Goal: Transaction & Acquisition: Download file/media

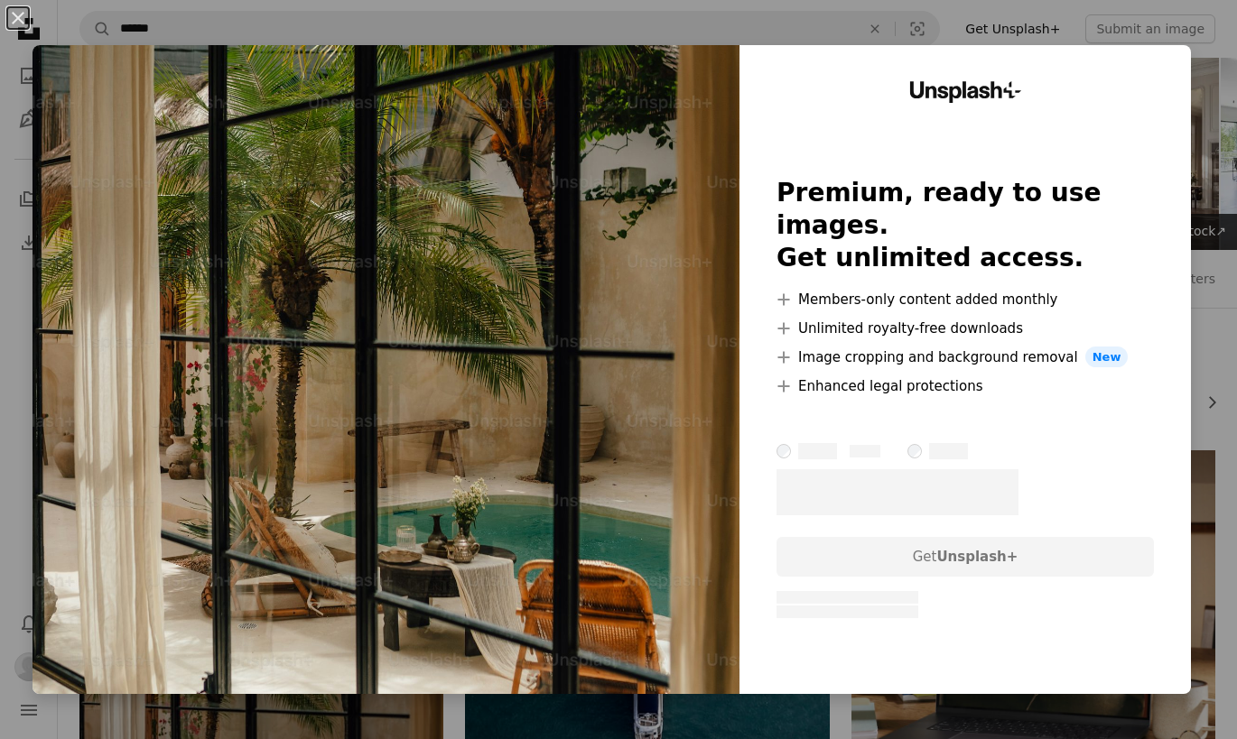
scroll to position [300, 0]
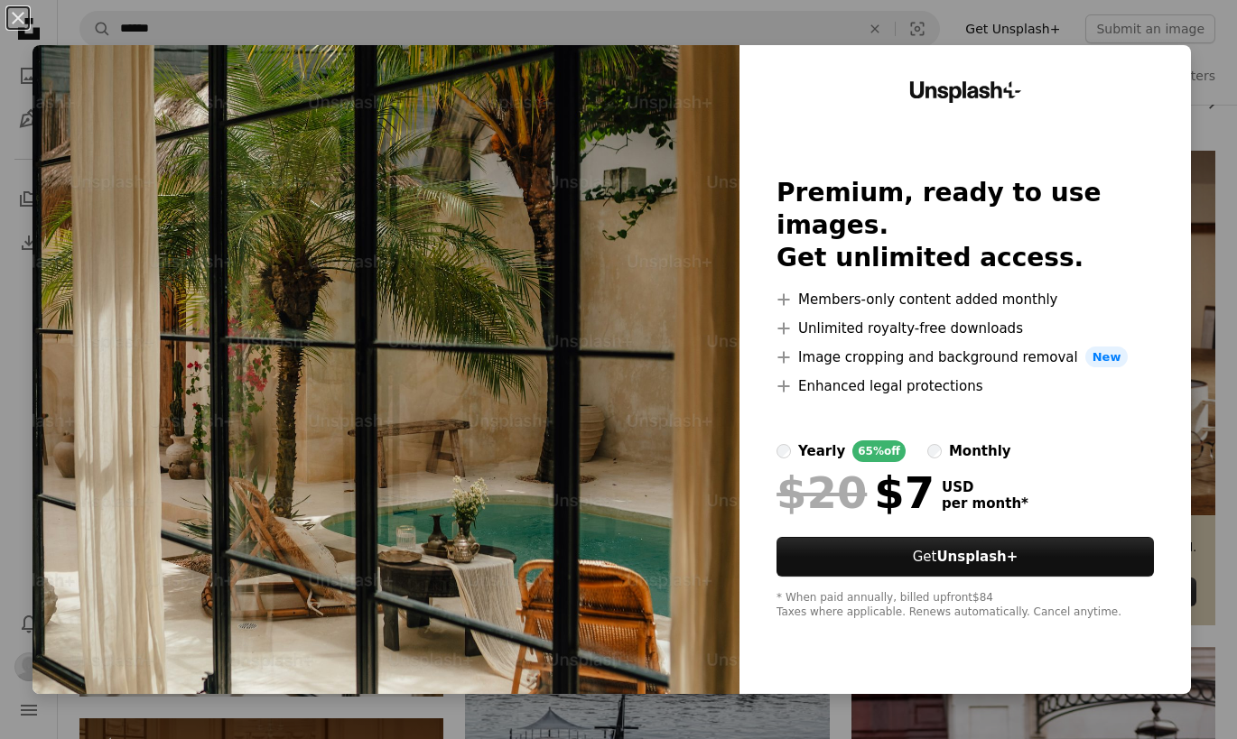
click at [1206, 37] on div "An X shape Unsplash+ Premium, ready to use images. Get unlimited access. A plus…" at bounding box center [618, 369] width 1237 height 739
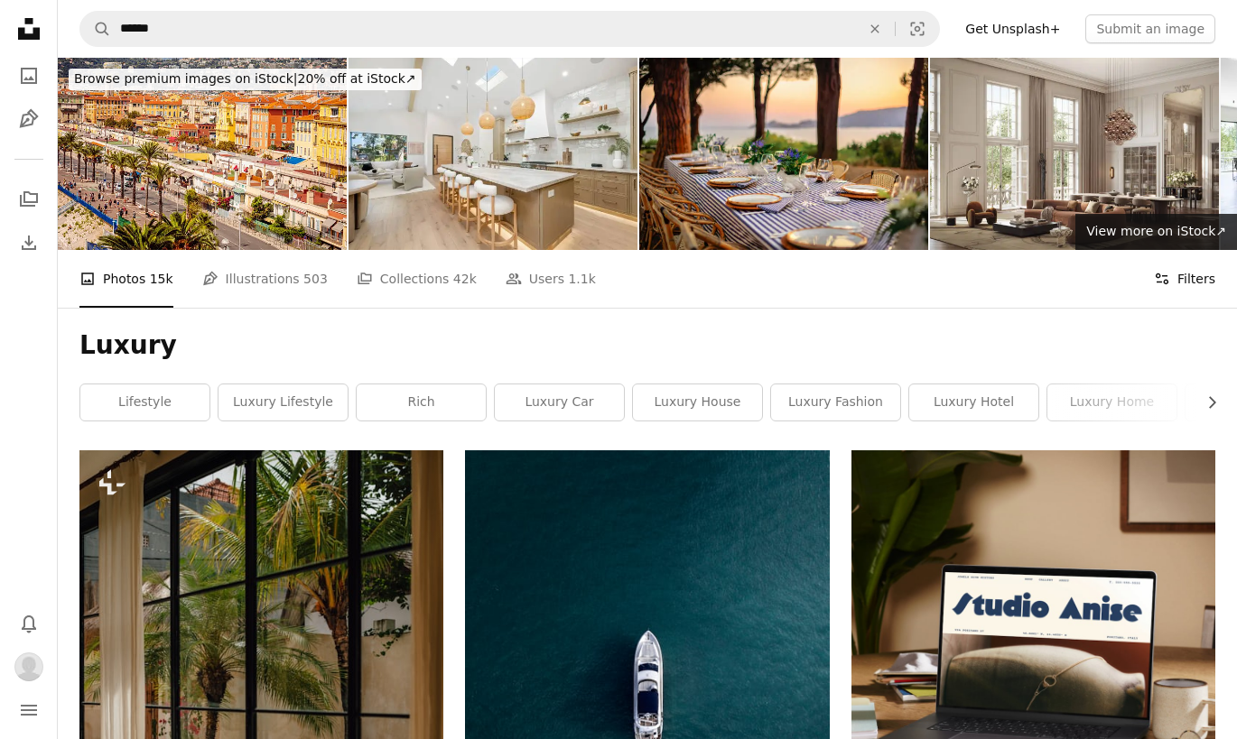
click at [1190, 280] on button "Filters Filters" at bounding box center [1184, 279] width 61 height 58
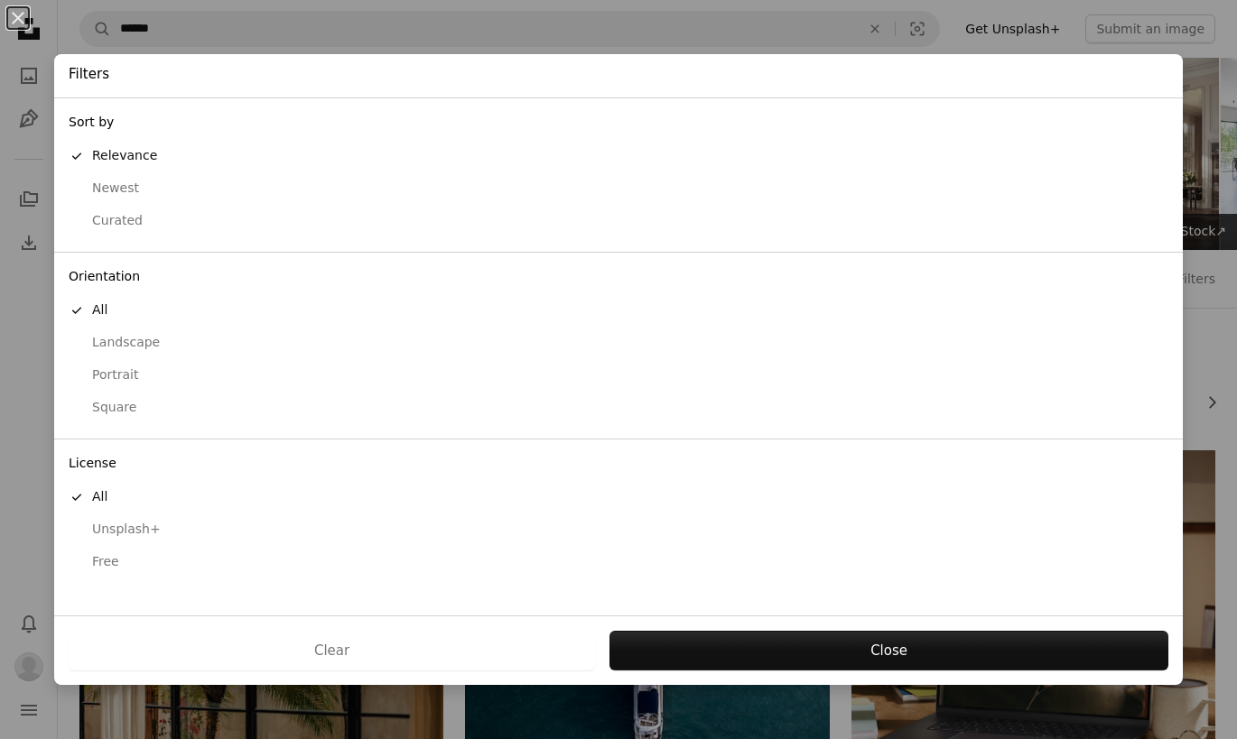
click at [101, 569] on div "Free" at bounding box center [619, 562] width 1100 height 18
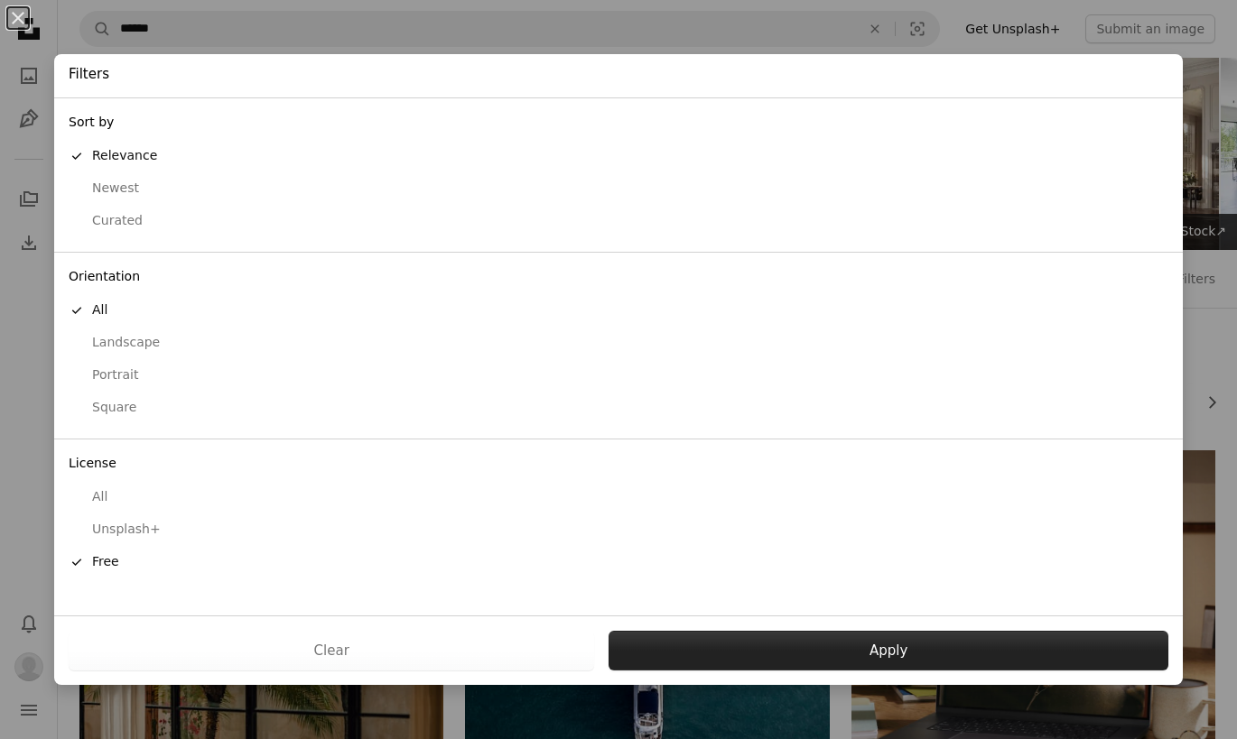
click at [876, 659] on button "Apply" at bounding box center [888, 651] width 560 height 40
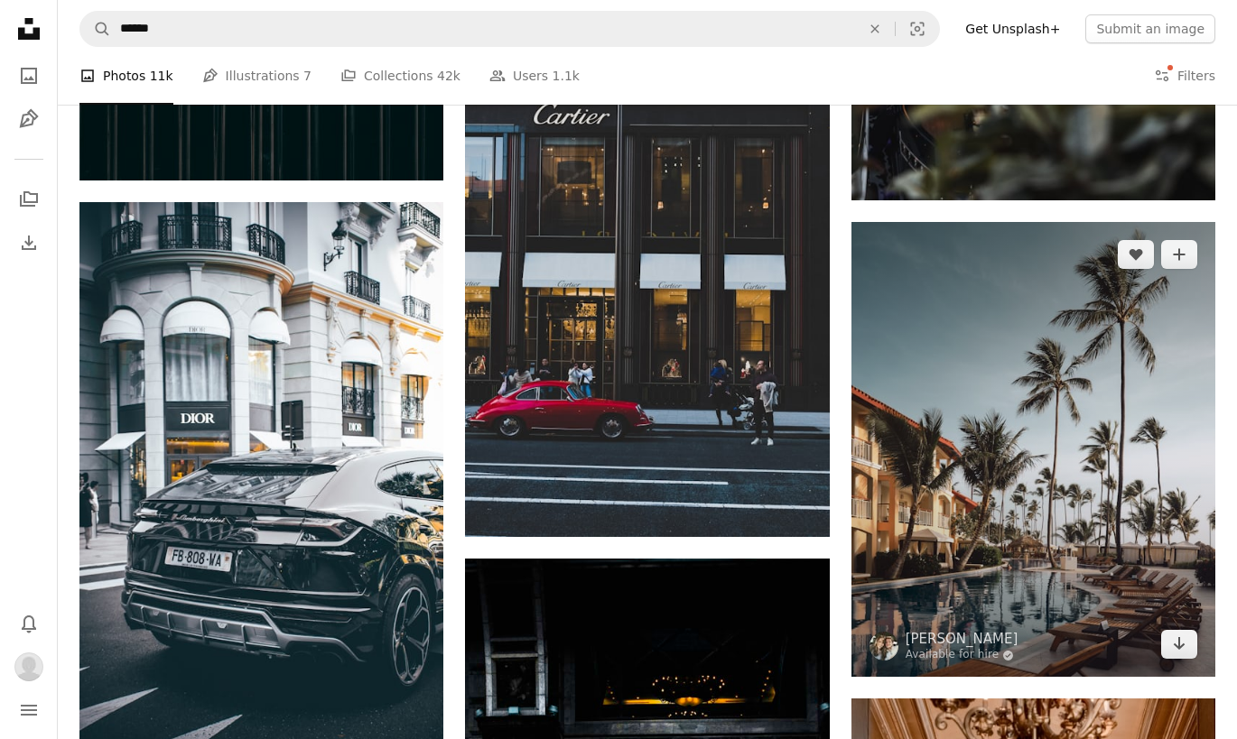
scroll to position [1299, 0]
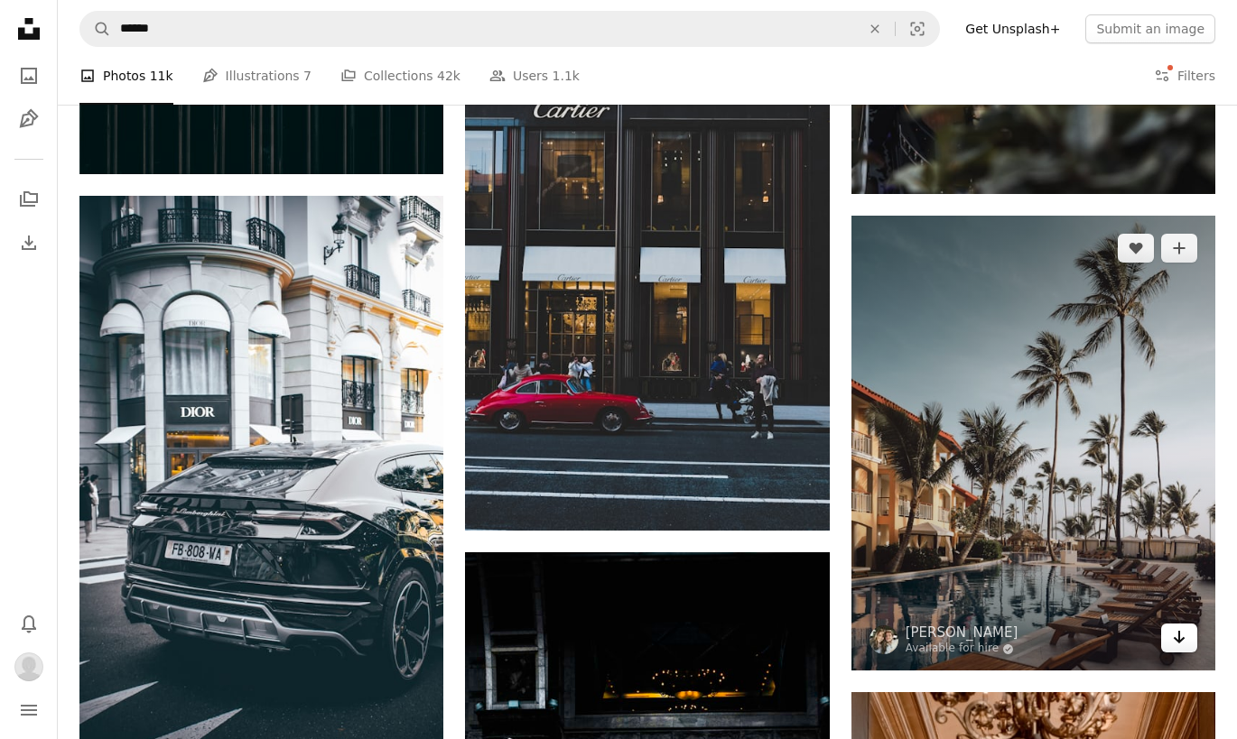
drag, startPoint x: 1185, startPoint y: 641, endPoint x: 1174, endPoint y: 637, distance: 12.3
click at [1185, 641] on icon "Arrow pointing down" at bounding box center [1179, 638] width 14 height 22
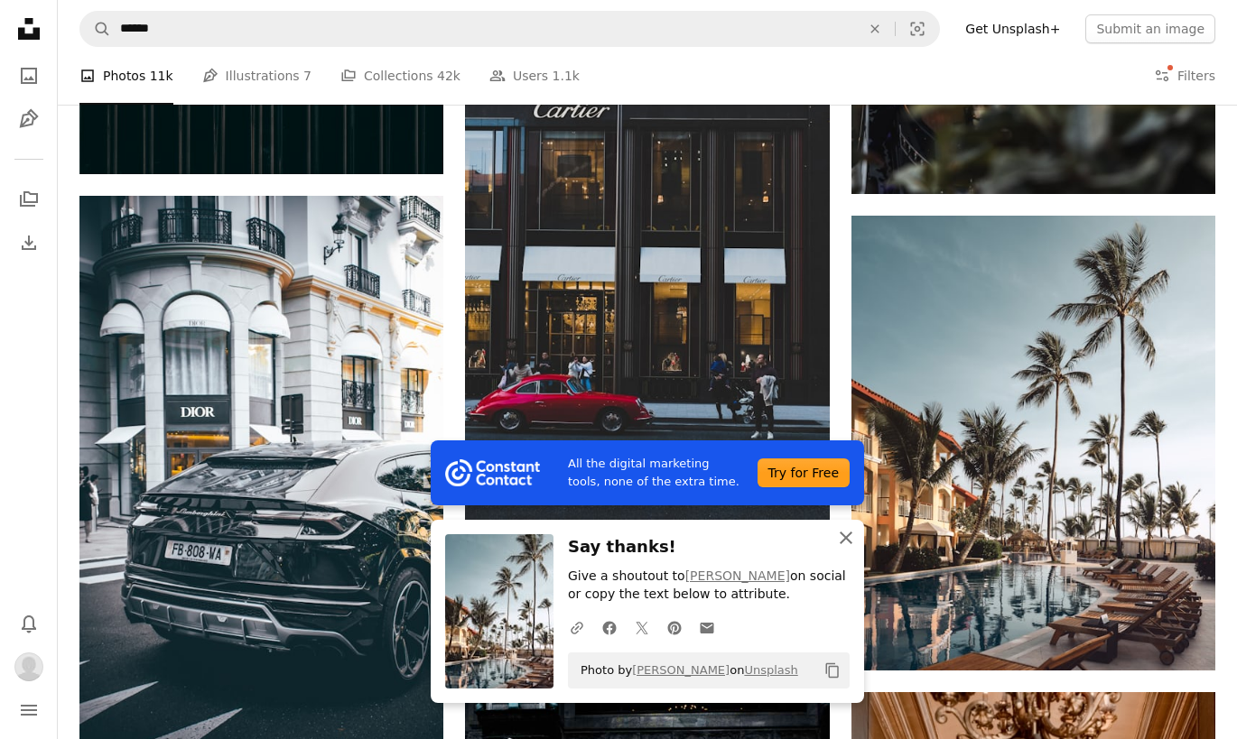
click at [848, 543] on icon "An X shape" at bounding box center [846, 538] width 22 height 22
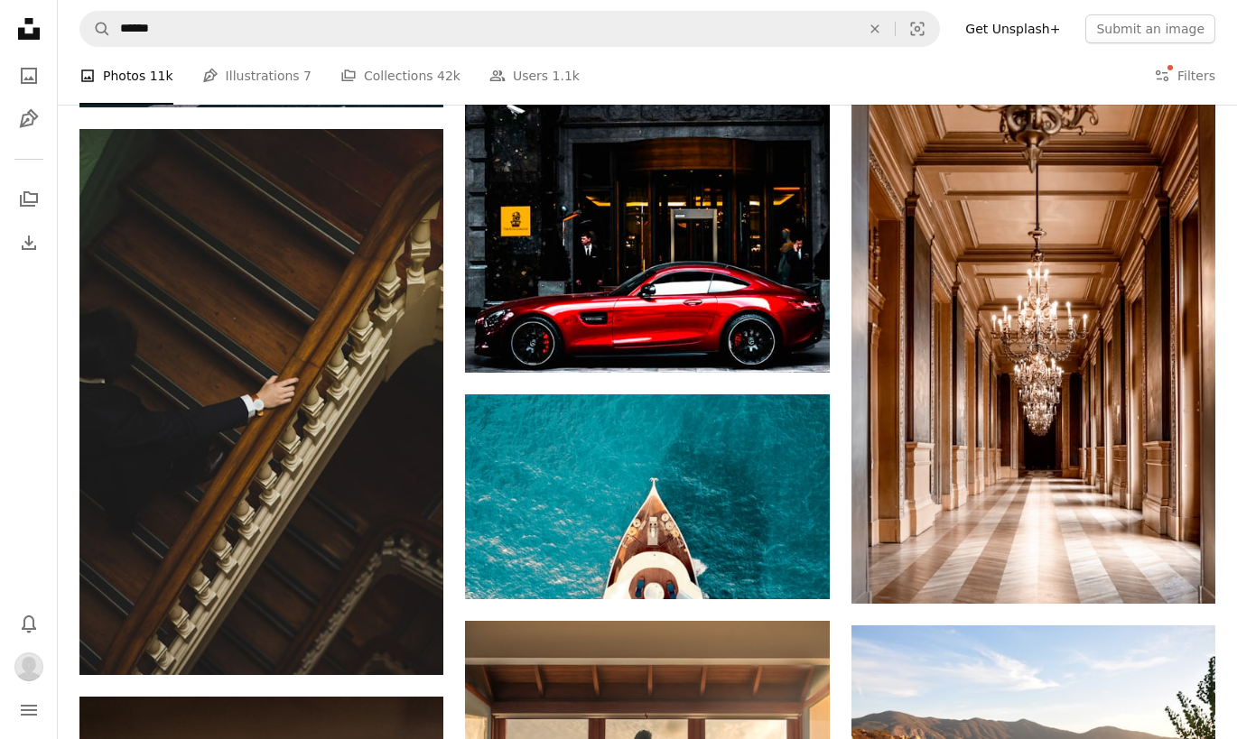
scroll to position [1991, 0]
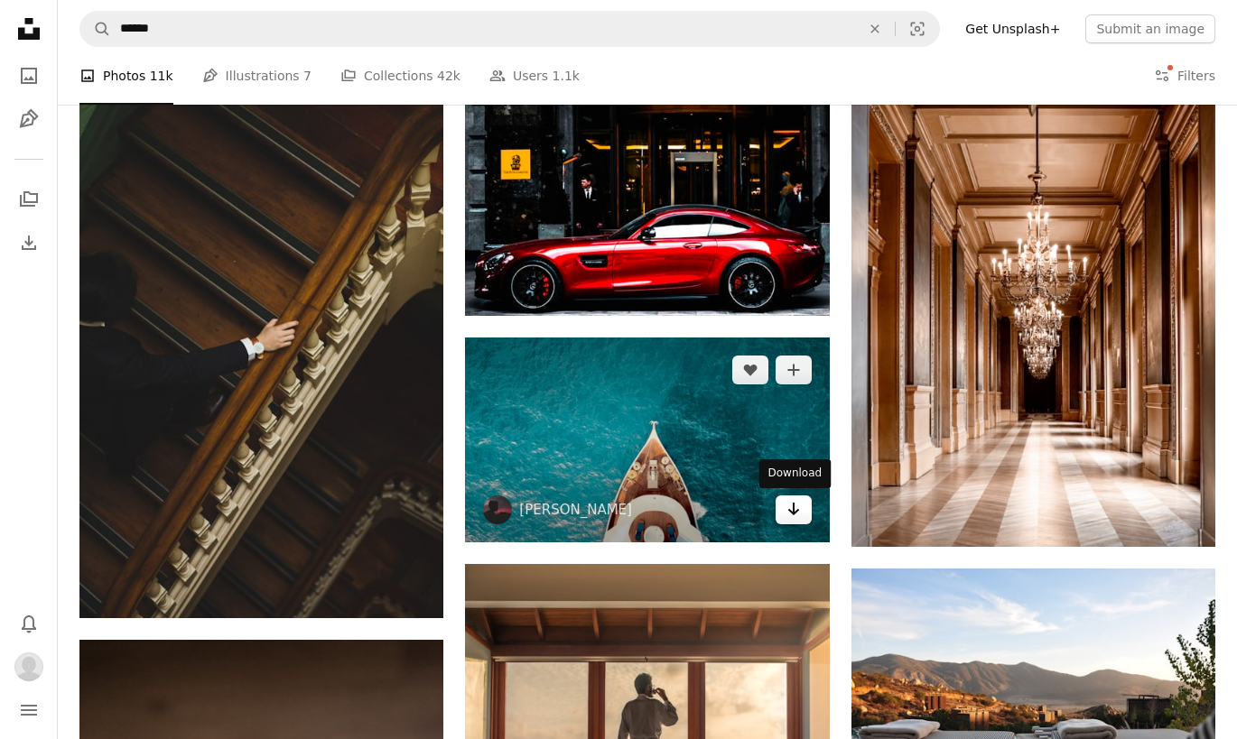
click at [800, 514] on link "Arrow pointing down" at bounding box center [794, 510] width 36 height 29
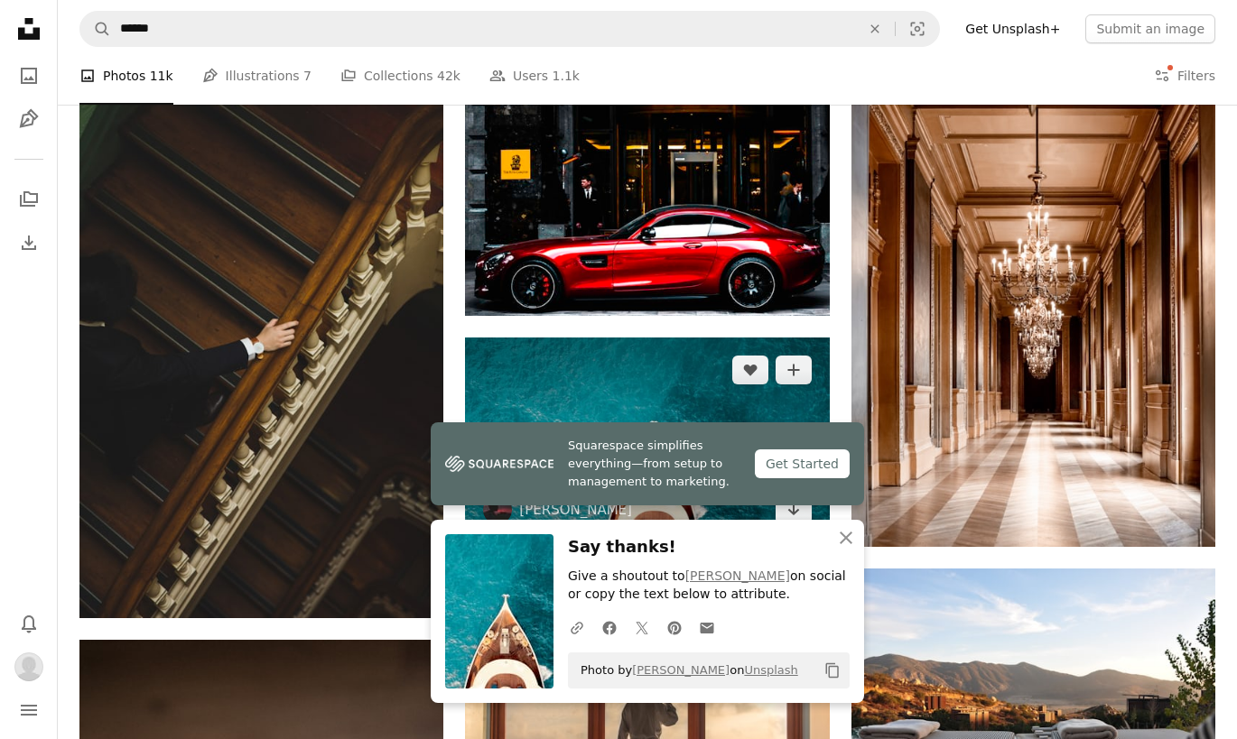
scroll to position [2296, 0]
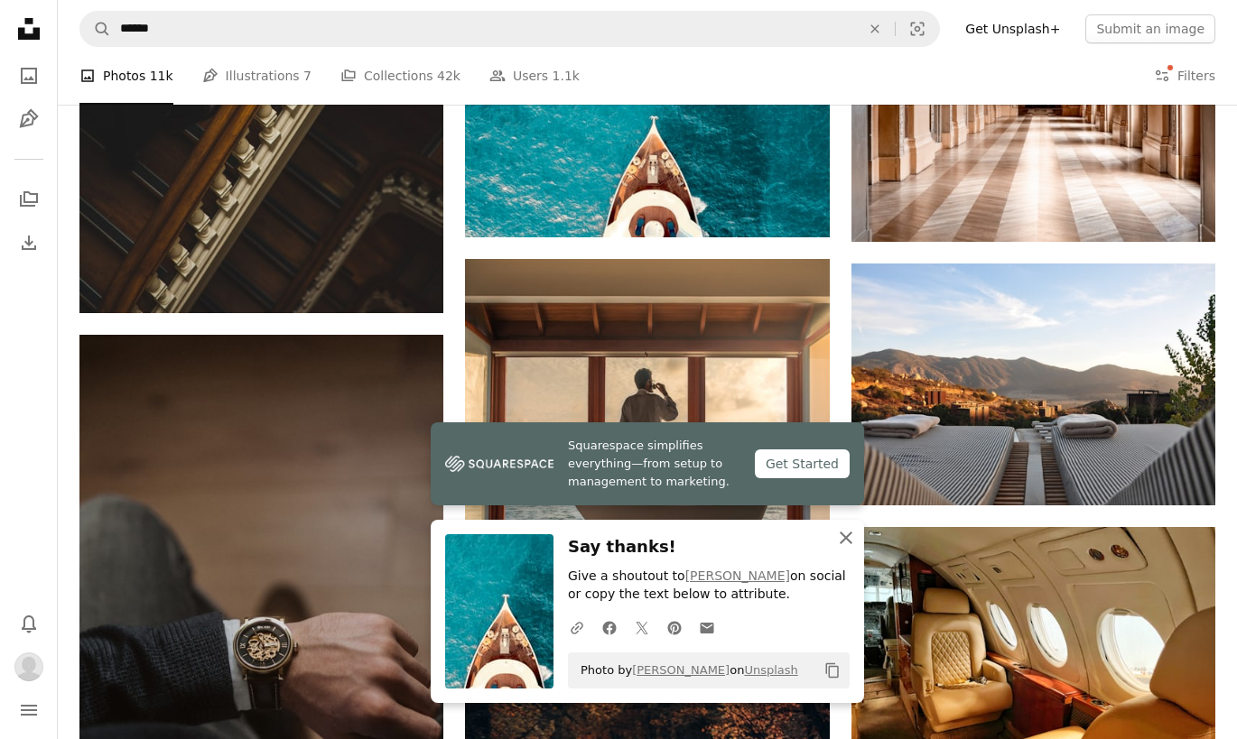
click at [846, 534] on icon "An X shape" at bounding box center [846, 538] width 22 height 22
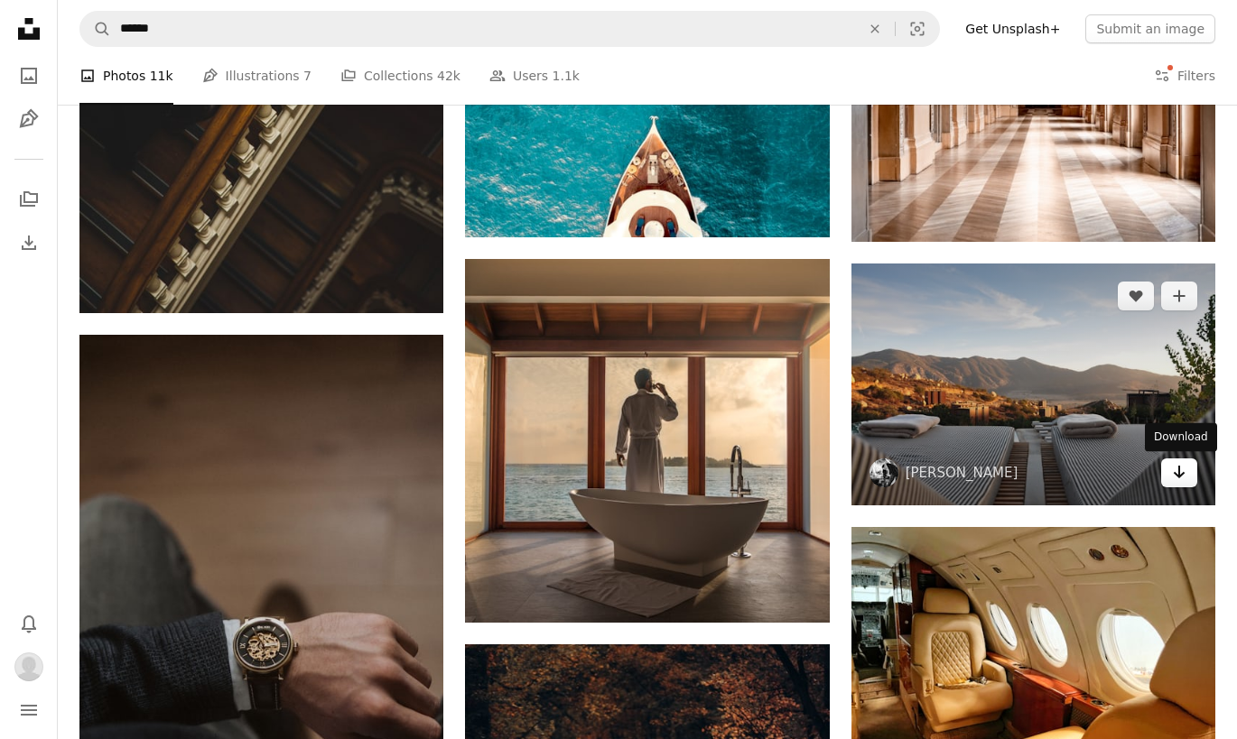
click at [1178, 470] on icon "Download" at bounding box center [1180, 472] width 12 height 13
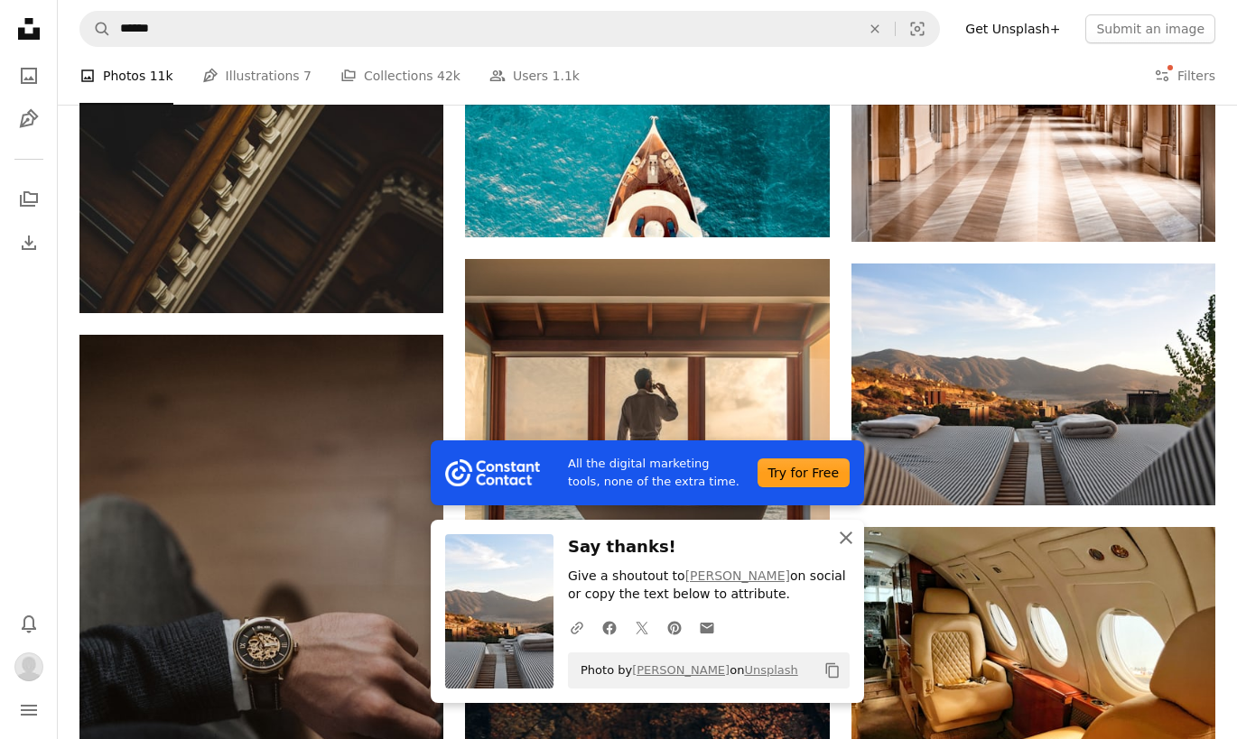
click at [839, 534] on icon "An X shape" at bounding box center [846, 538] width 22 height 22
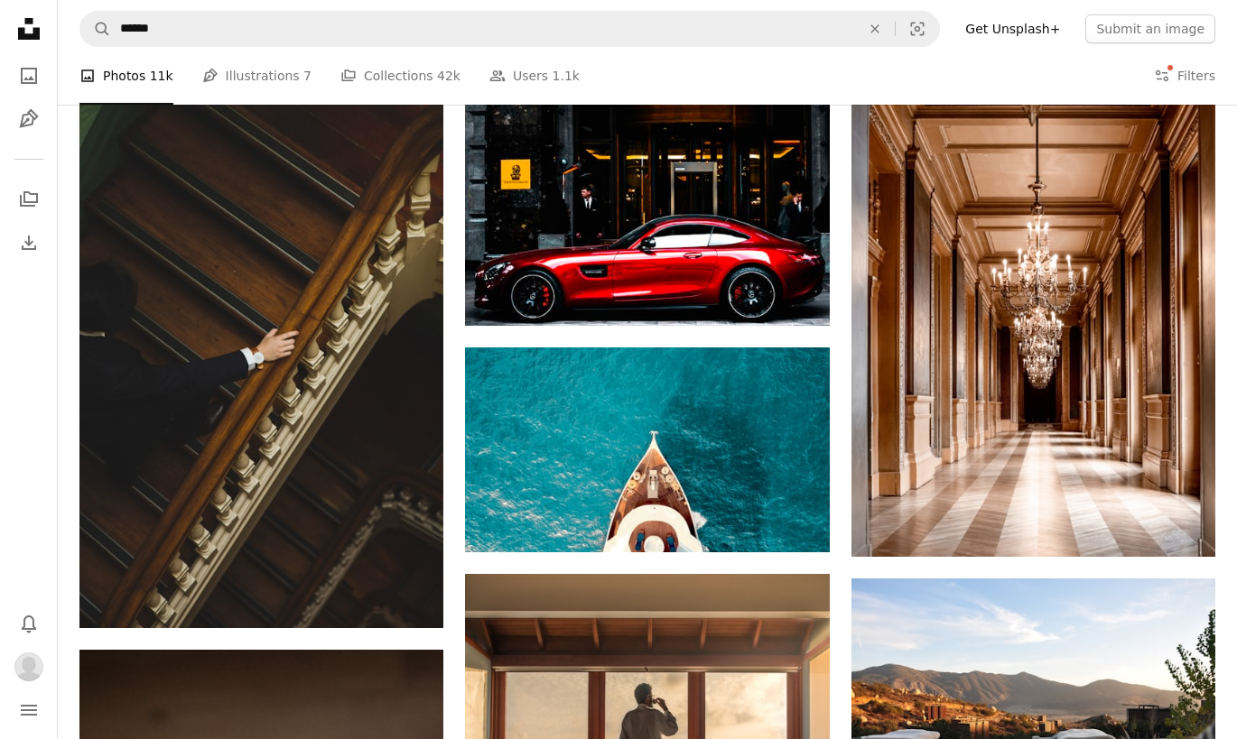
scroll to position [1677, 0]
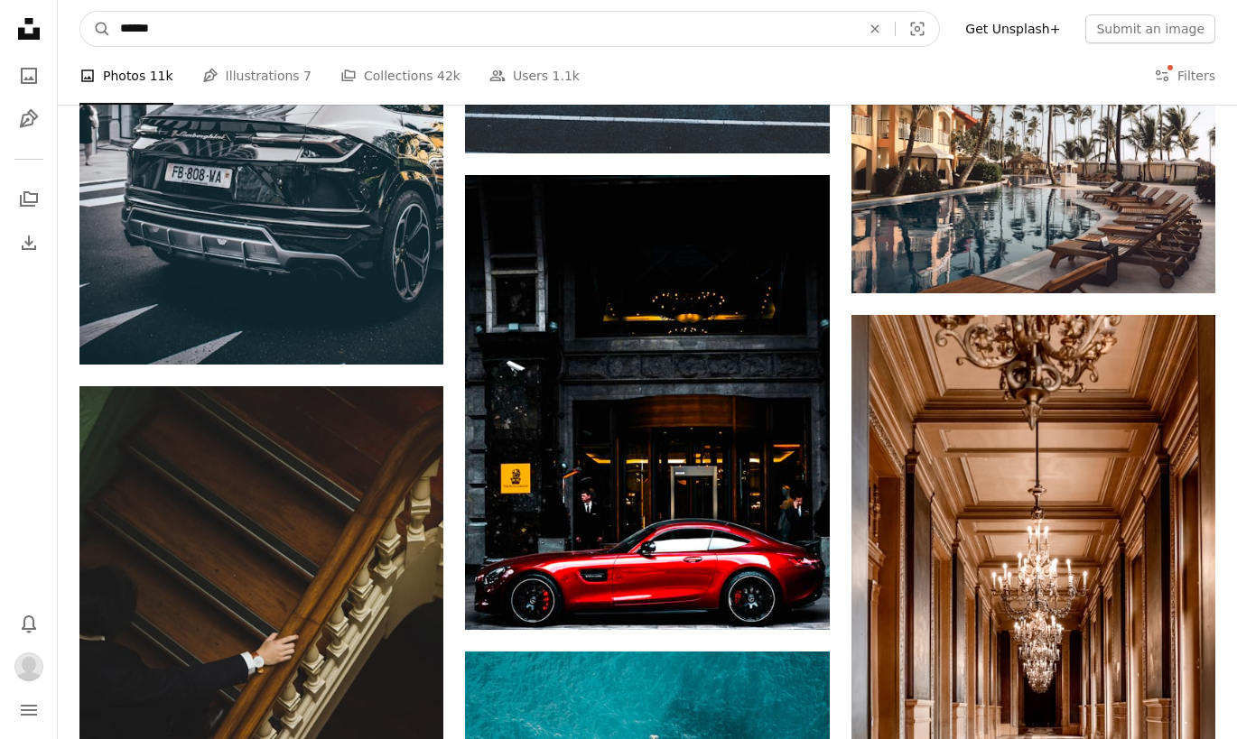
click at [240, 38] on input "******" at bounding box center [483, 29] width 744 height 34
type input "****"
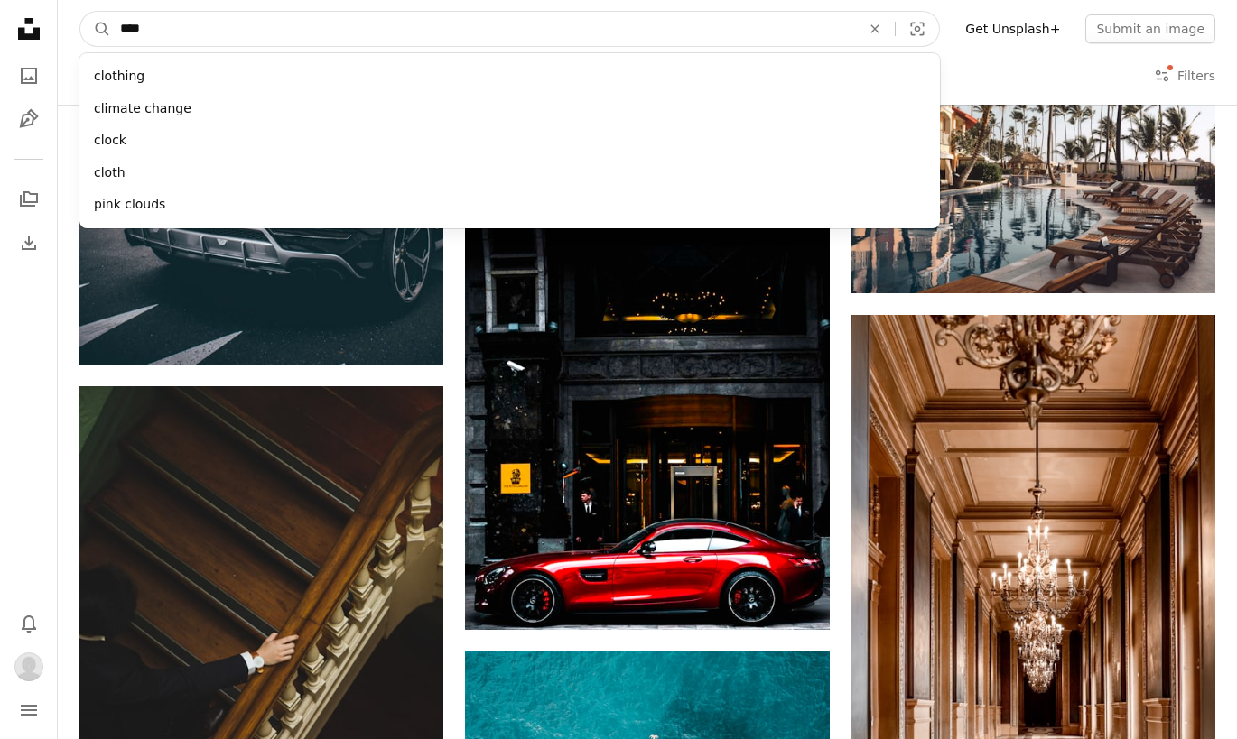
click button "A magnifying glass" at bounding box center [95, 29] width 31 height 34
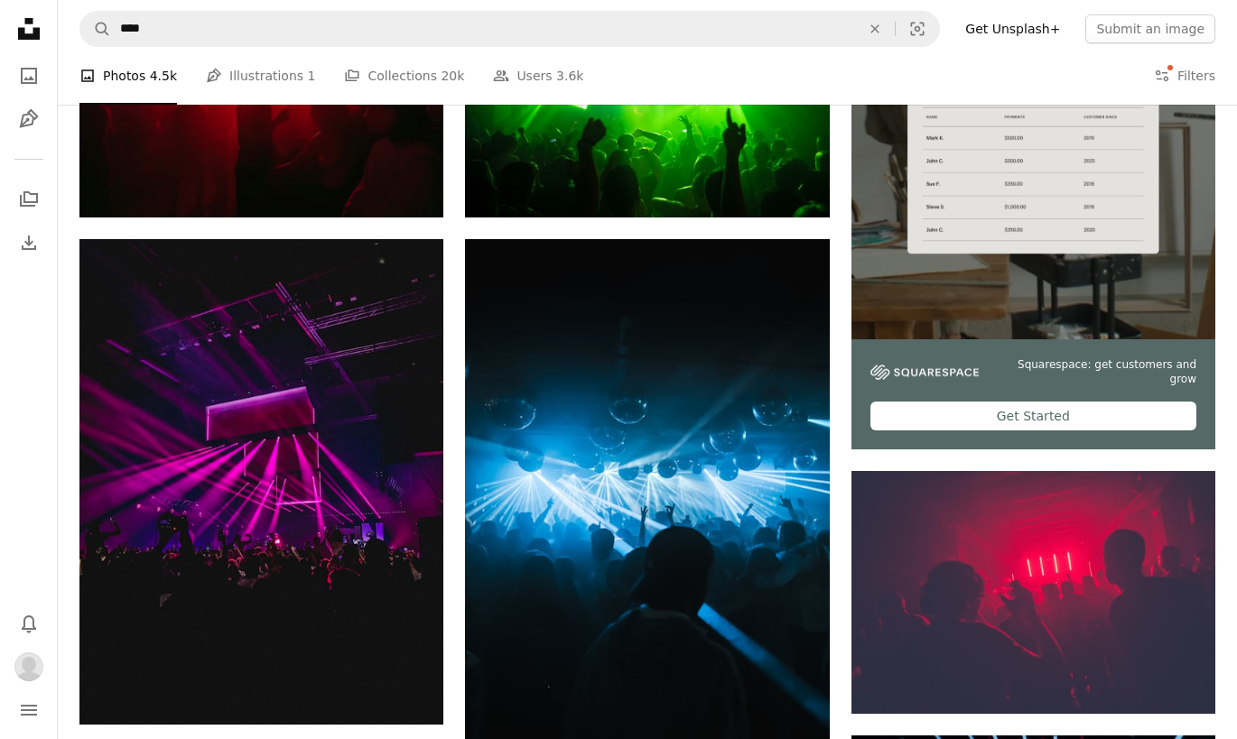
scroll to position [497, 0]
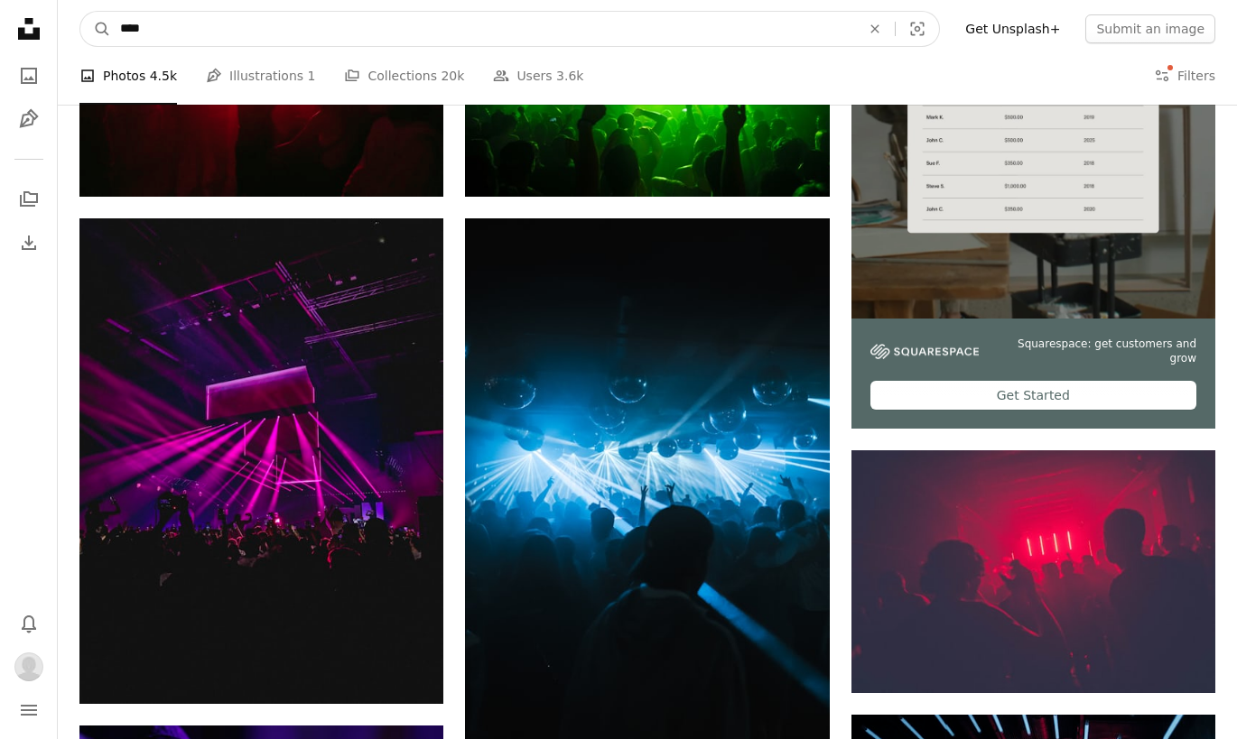
click at [225, 36] on input "****" at bounding box center [483, 29] width 744 height 34
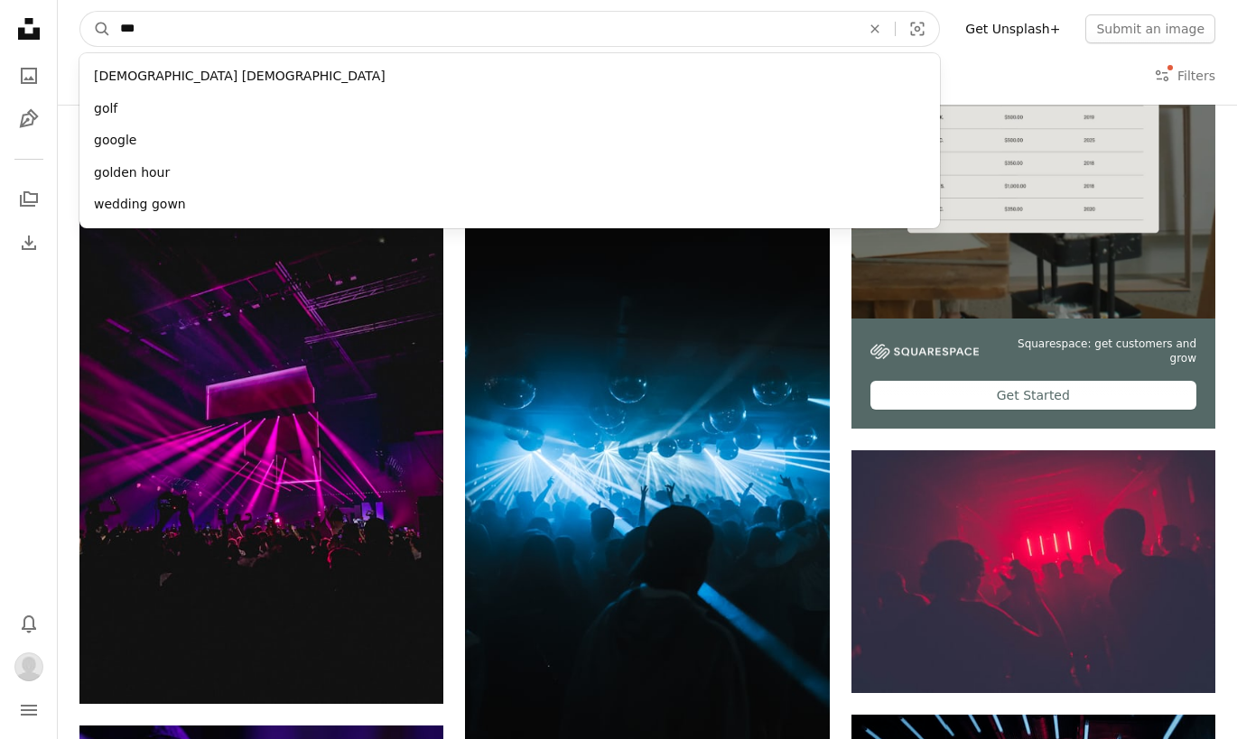
type input "****"
click button "A magnifying glass" at bounding box center [95, 29] width 31 height 34
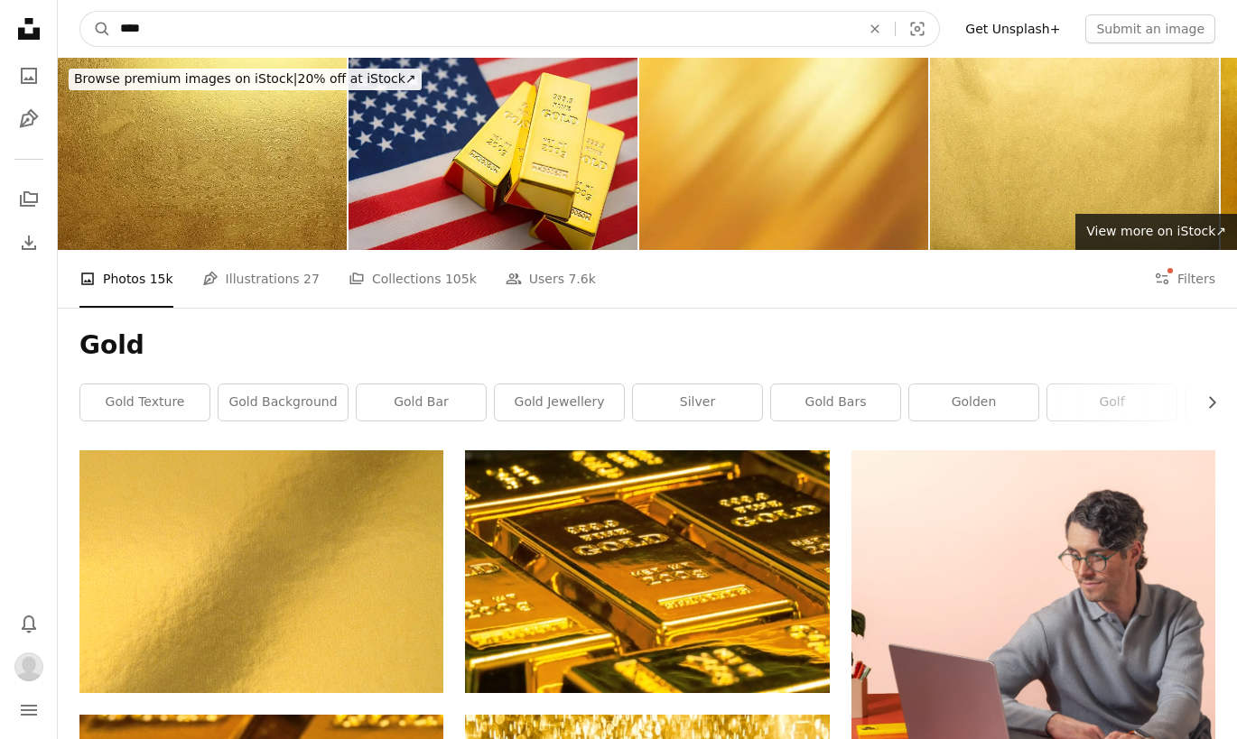
click at [165, 32] on input "****" at bounding box center [483, 29] width 744 height 34
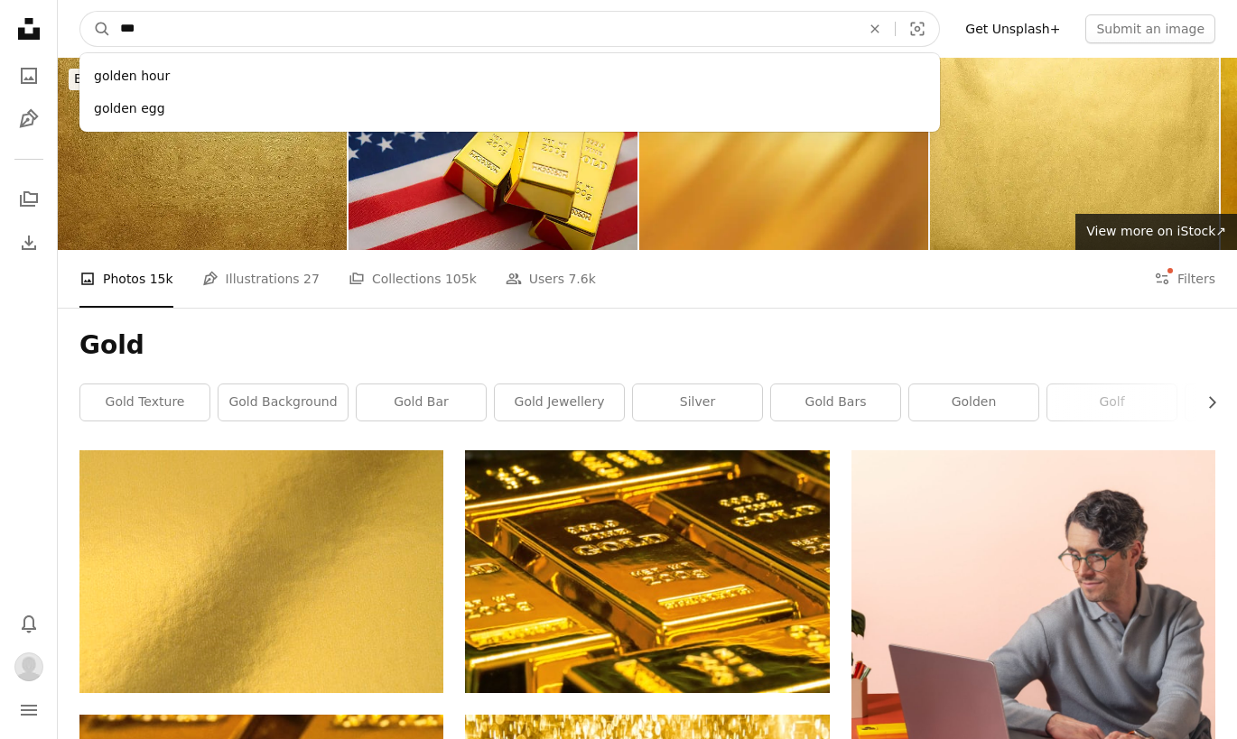
type input "****"
click button "A magnifying glass" at bounding box center [95, 29] width 31 height 34
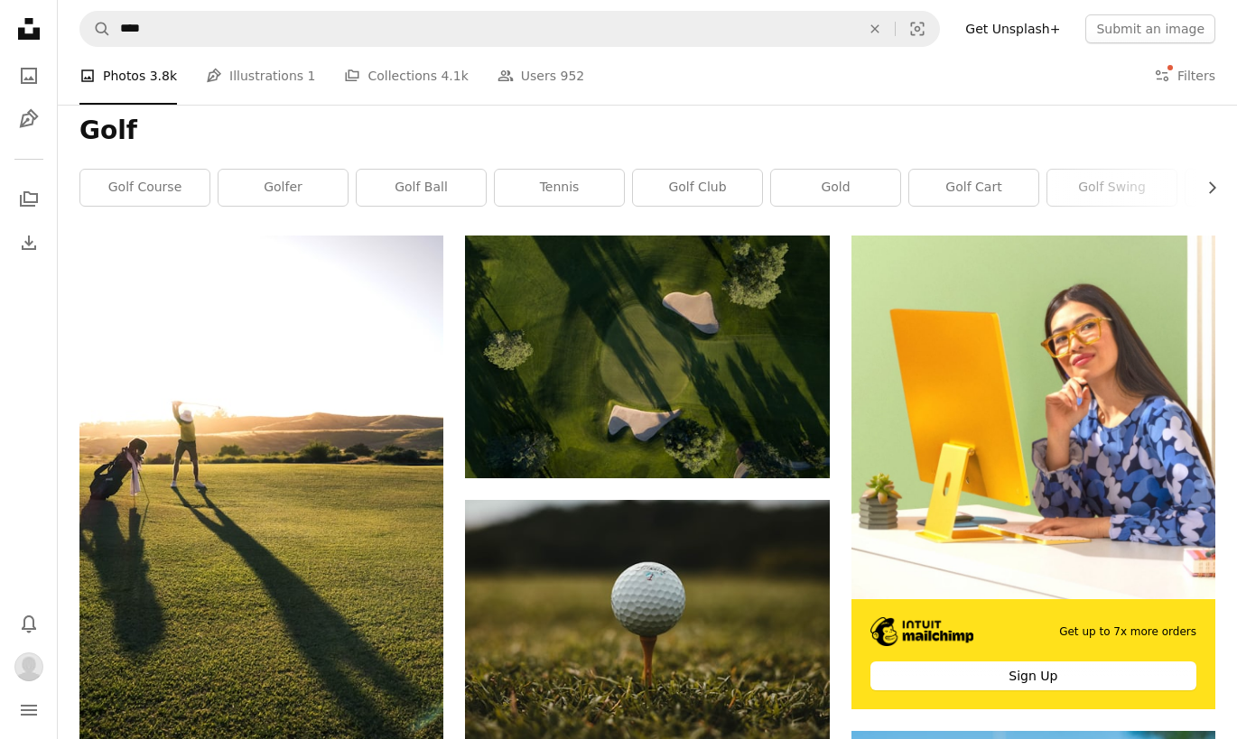
scroll to position [230, 0]
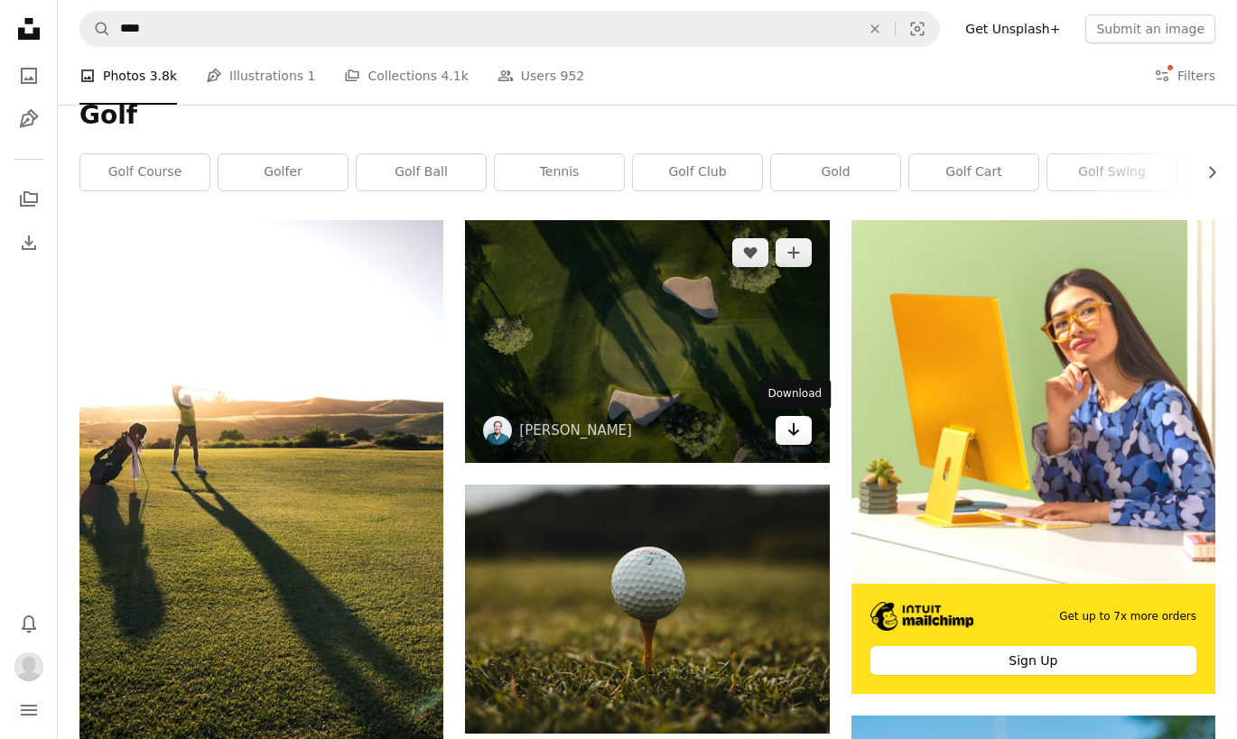
click at [786, 429] on icon "Arrow pointing down" at bounding box center [793, 430] width 14 height 22
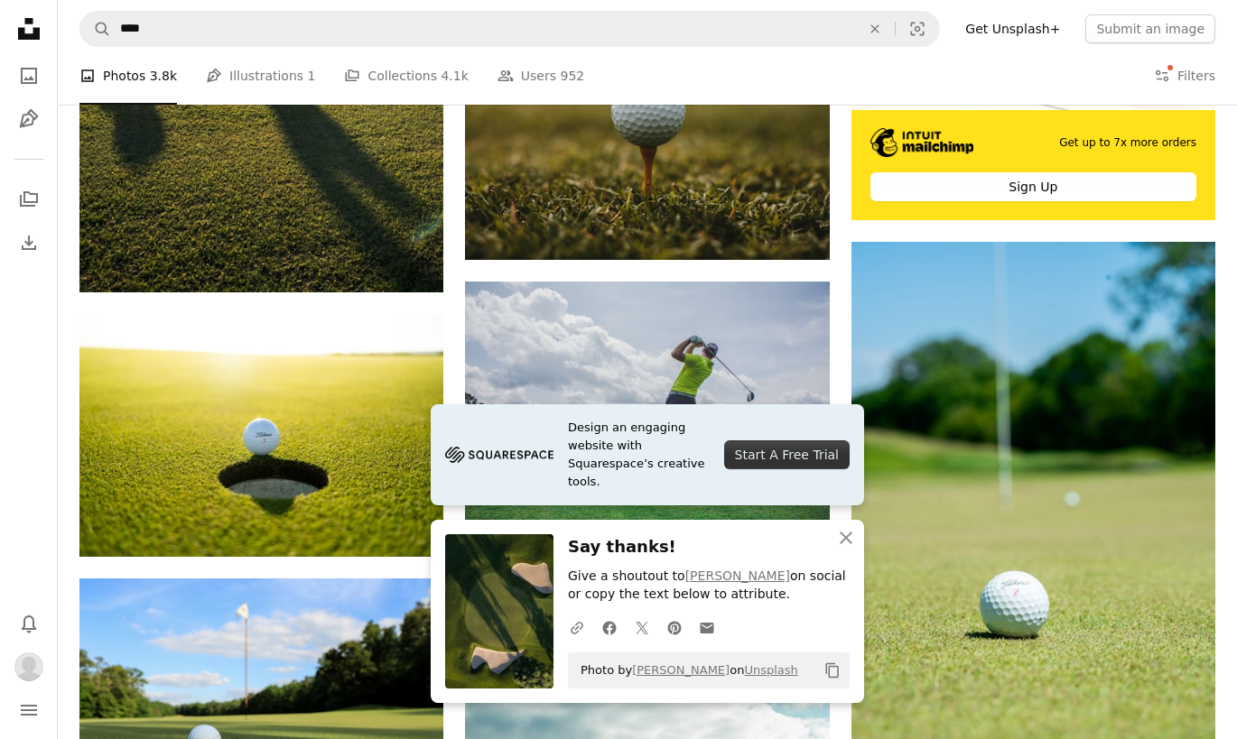
scroll to position [746, 0]
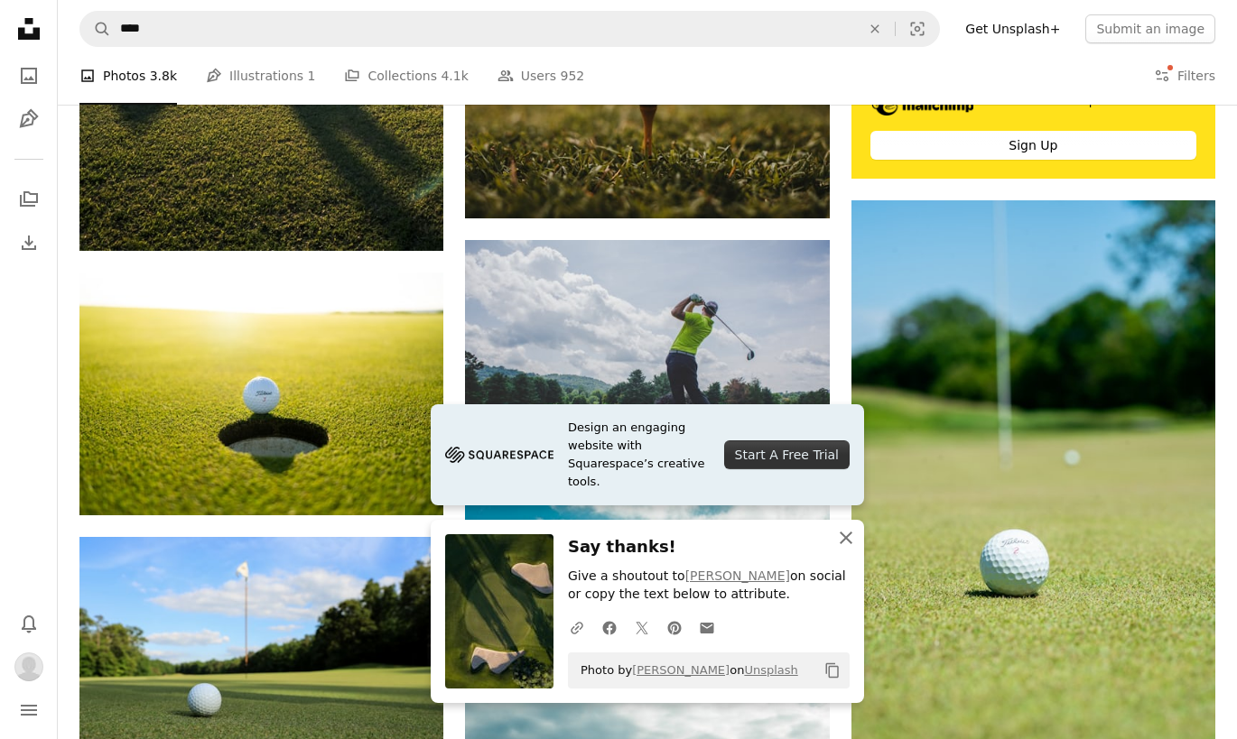
click at [841, 543] on icon "button" at bounding box center [846, 538] width 13 height 13
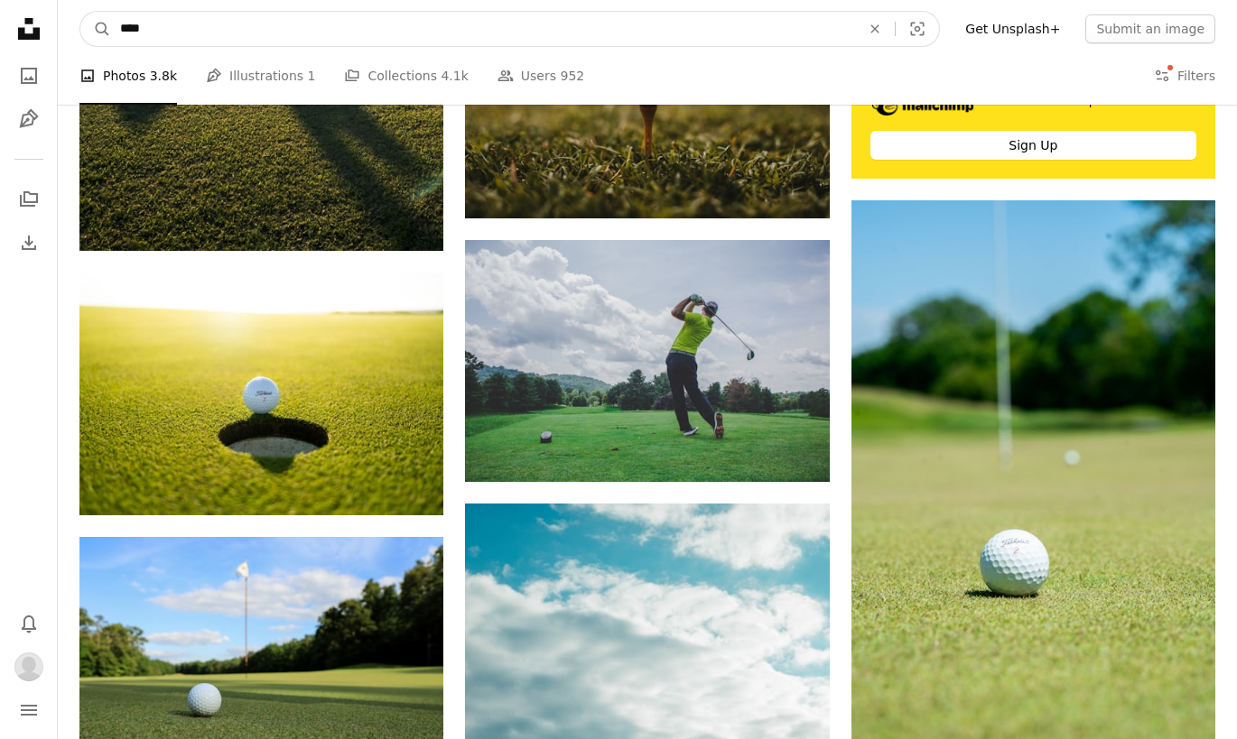
drag, startPoint x: 313, startPoint y: 33, endPoint x: -106, endPoint y: 36, distance: 418.9
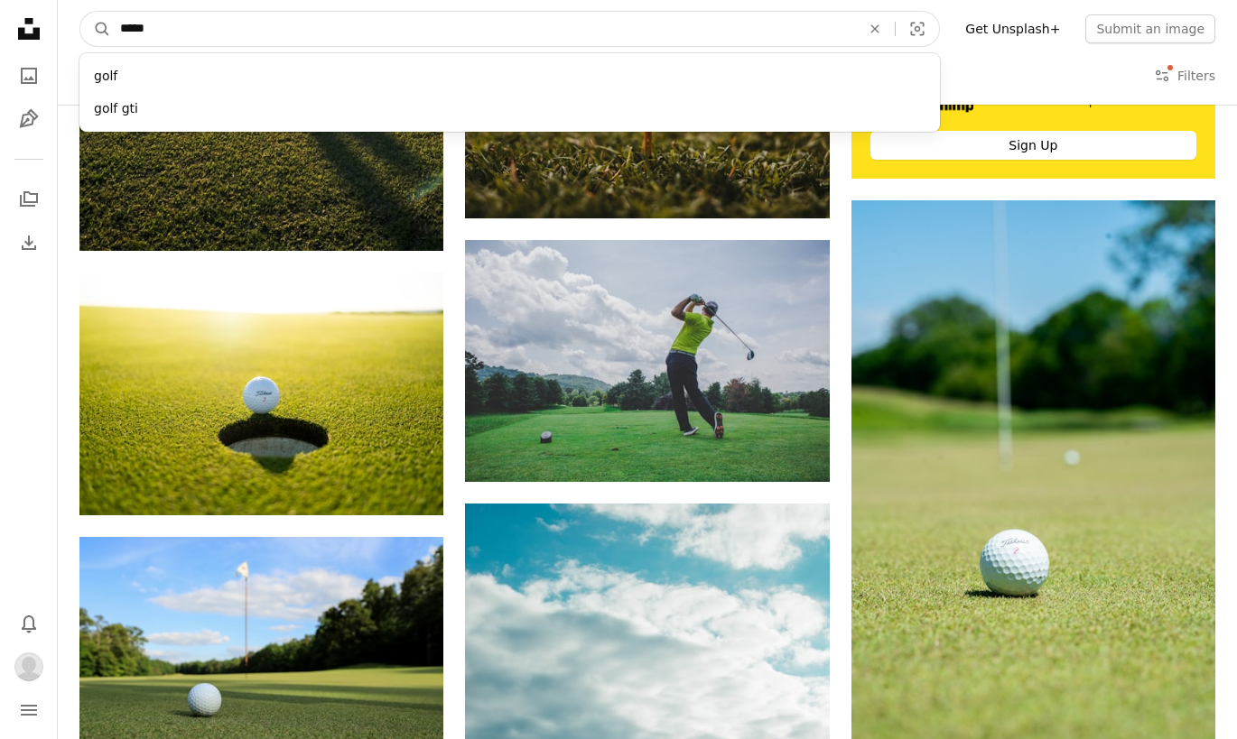
type input "******"
click button "A magnifying glass" at bounding box center [95, 29] width 31 height 34
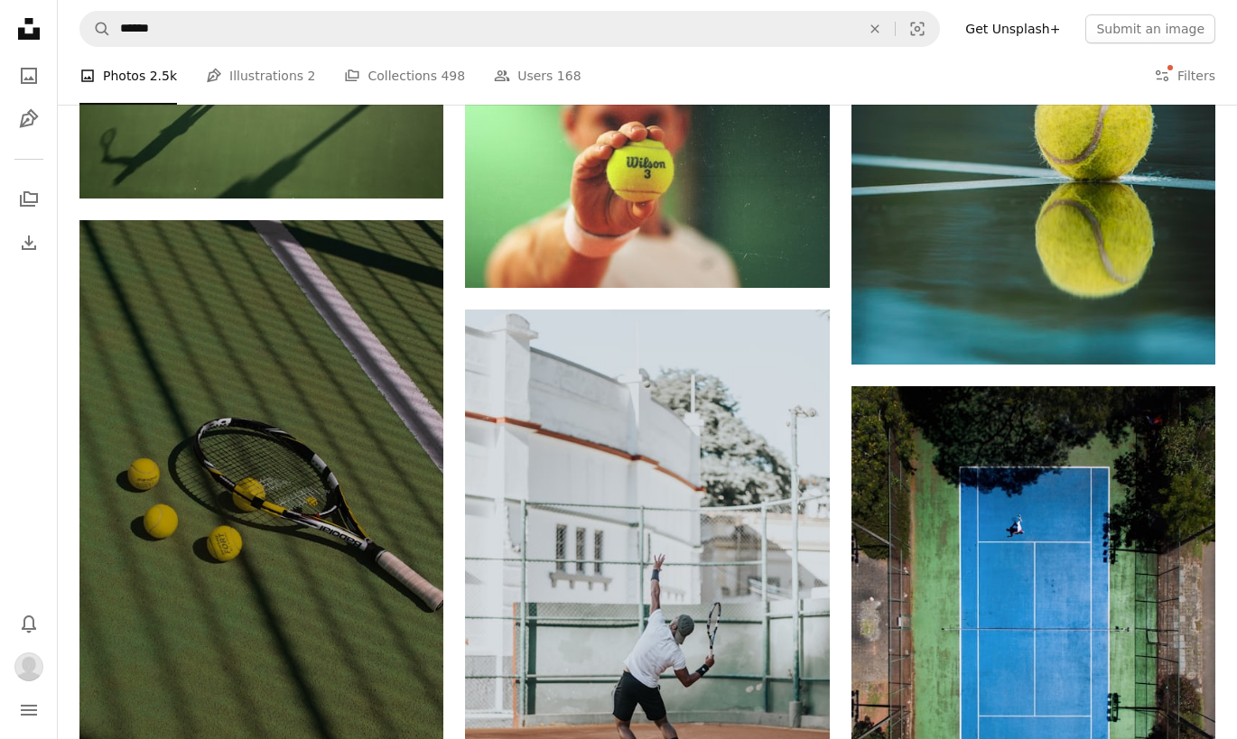
scroll to position [2652, 0]
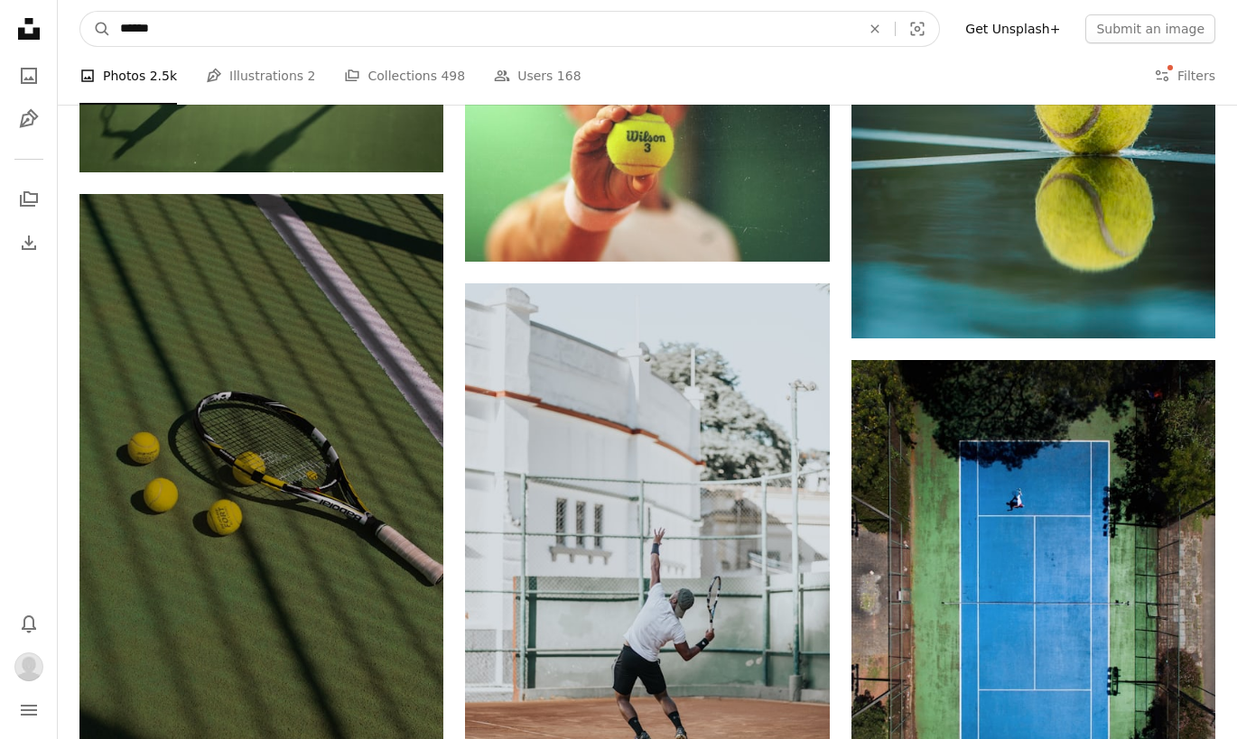
drag, startPoint x: 239, startPoint y: 28, endPoint x: -92, endPoint y: 23, distance: 331.4
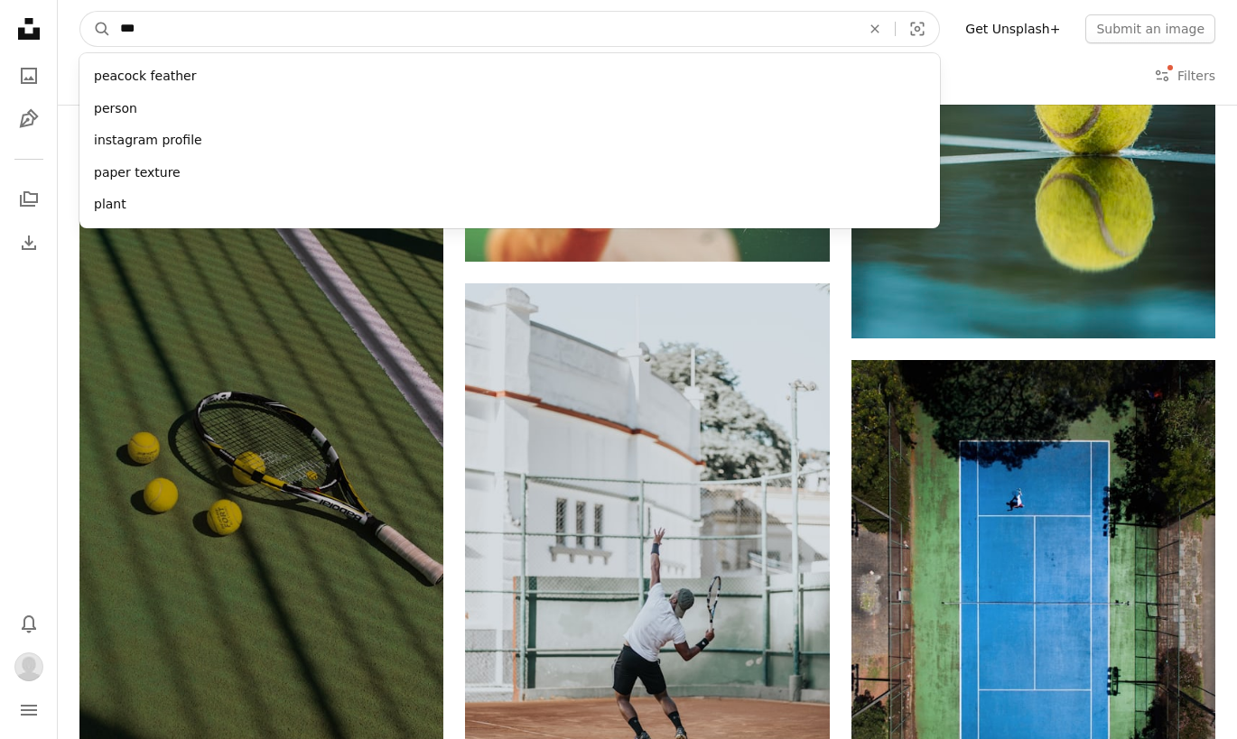
type input "****"
click button "A magnifying glass" at bounding box center [95, 29] width 31 height 34
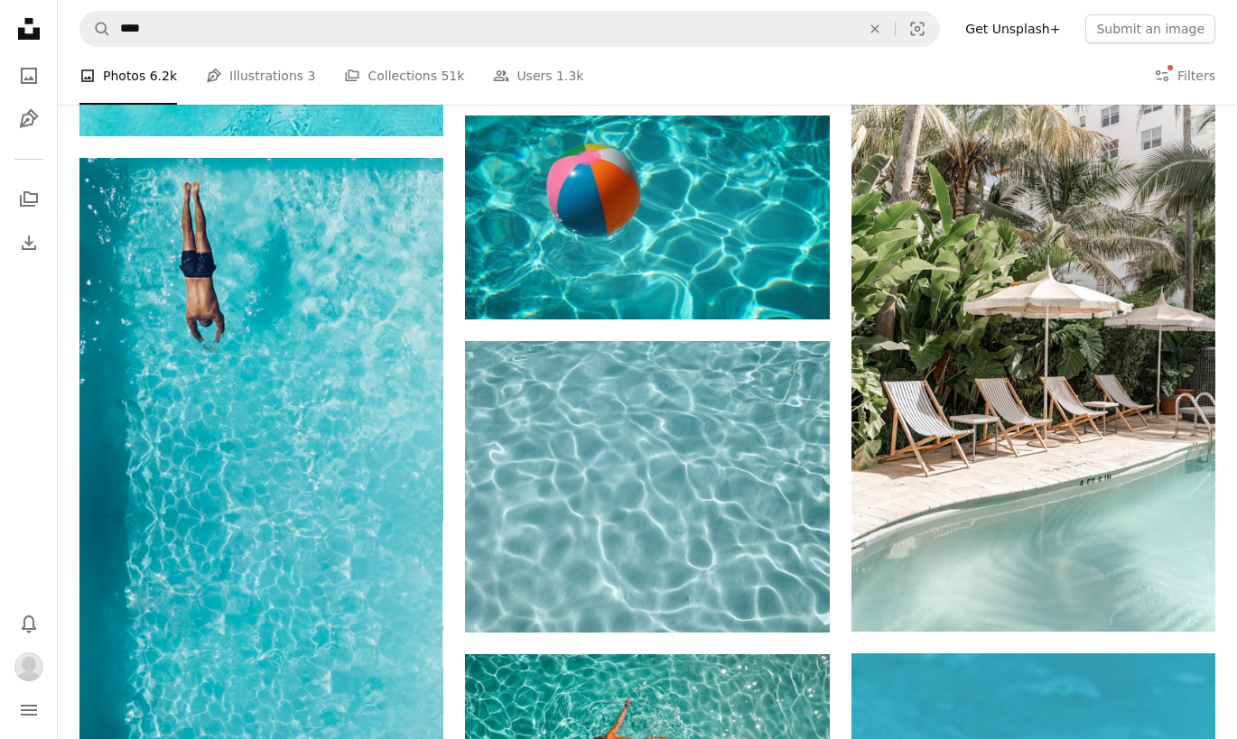
scroll to position [1352, 0]
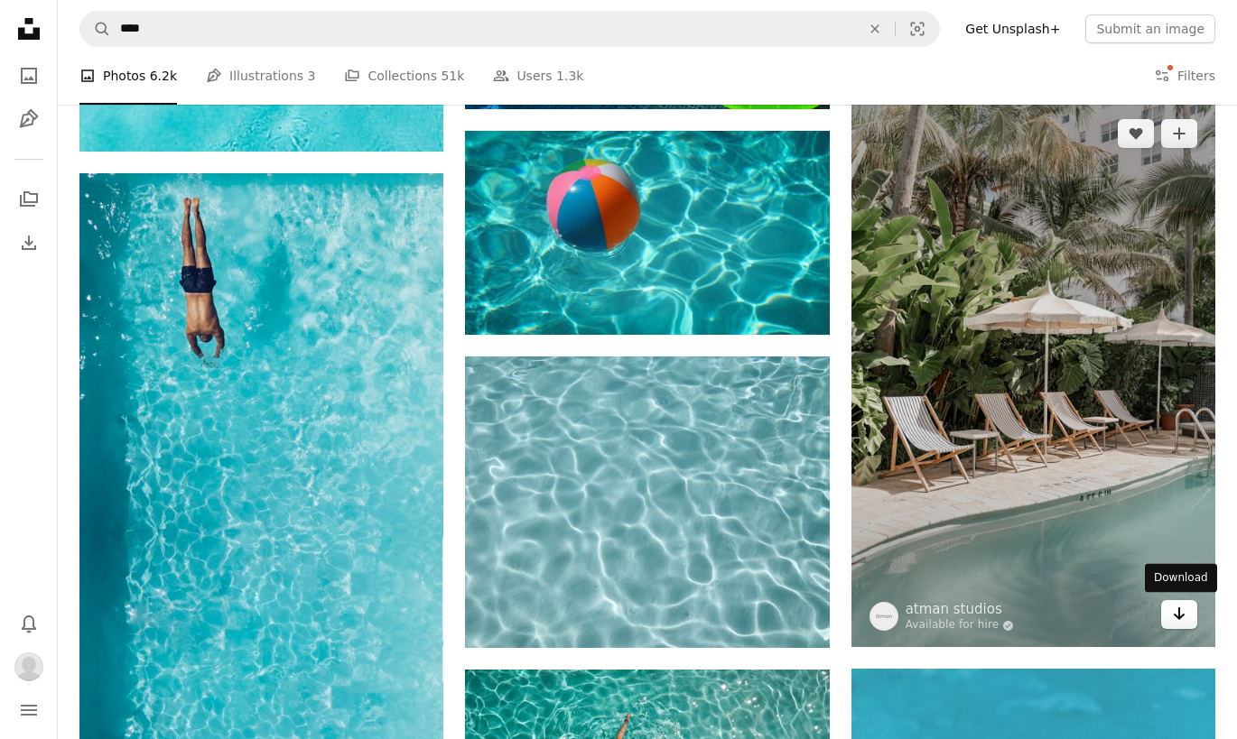
click at [1174, 616] on icon "Arrow pointing down" at bounding box center [1179, 614] width 14 height 22
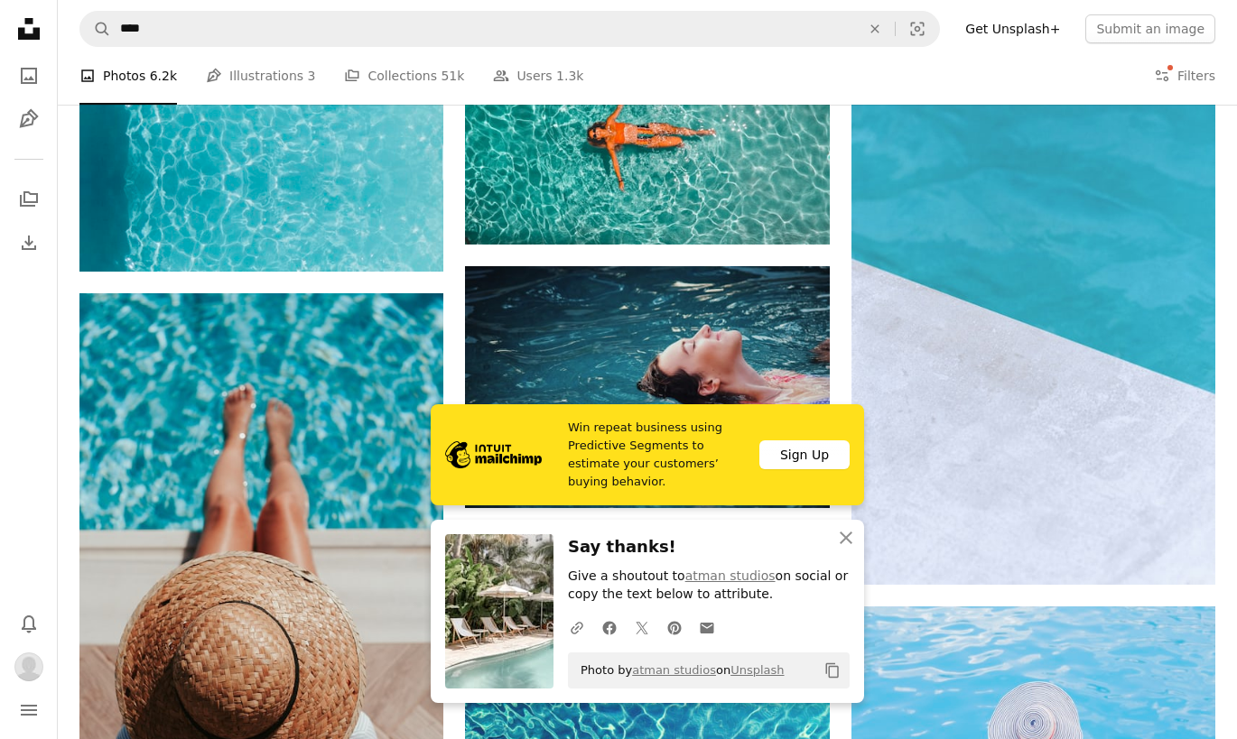
scroll to position [2250, 0]
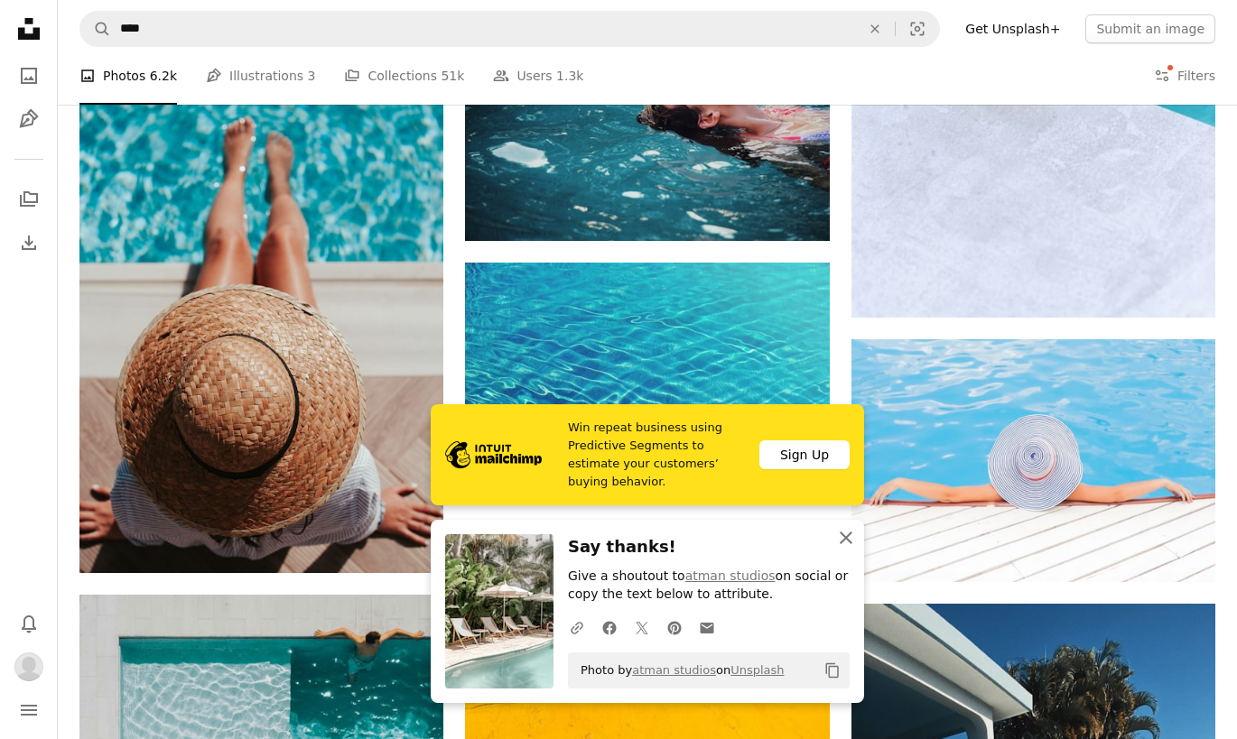
click at [836, 536] on icon "An X shape" at bounding box center [846, 538] width 22 height 22
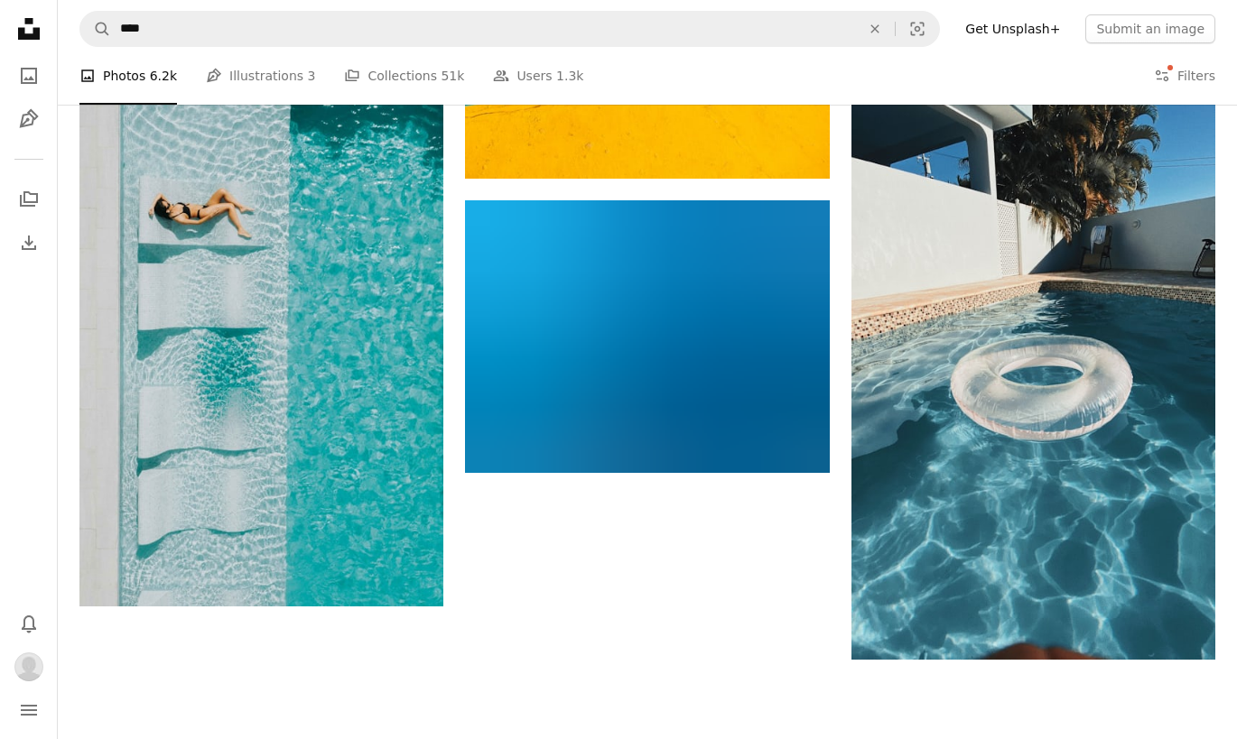
scroll to position [2933, 0]
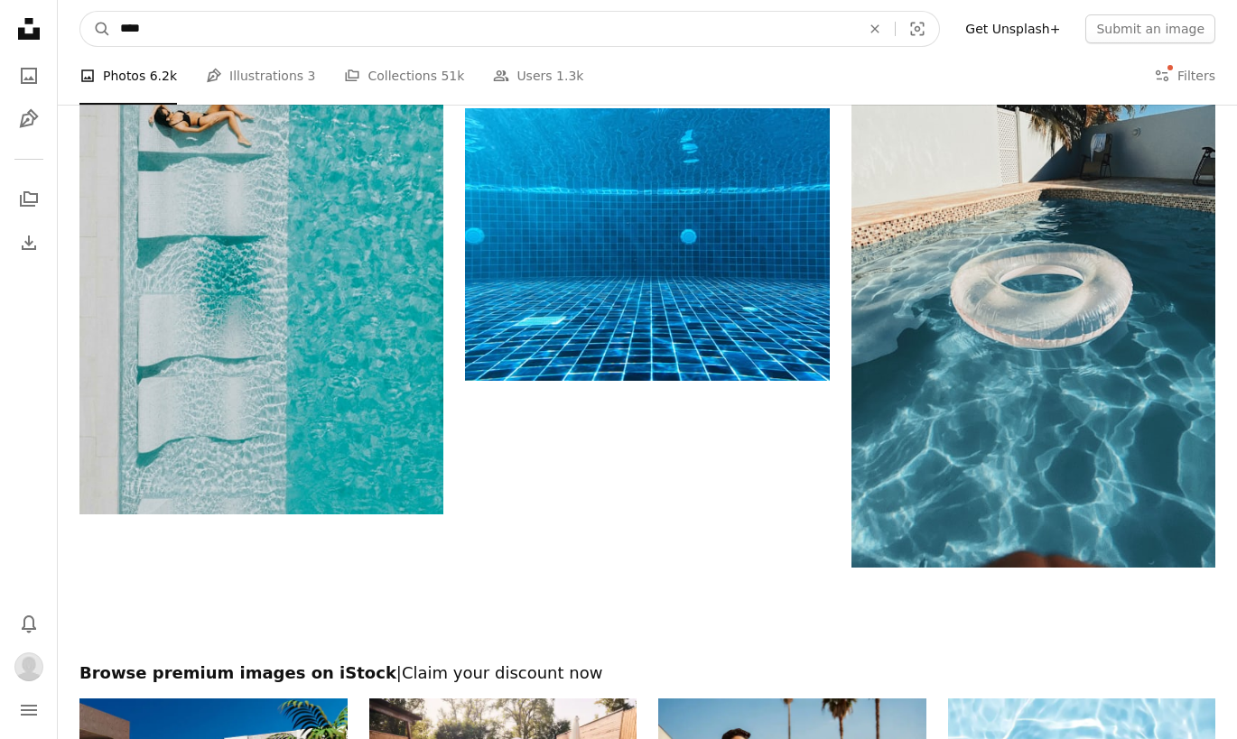
drag, startPoint x: 283, startPoint y: 28, endPoint x: -14, endPoint y: 21, distance: 297.1
type input "*****"
click button "A magnifying glass" at bounding box center [95, 29] width 31 height 34
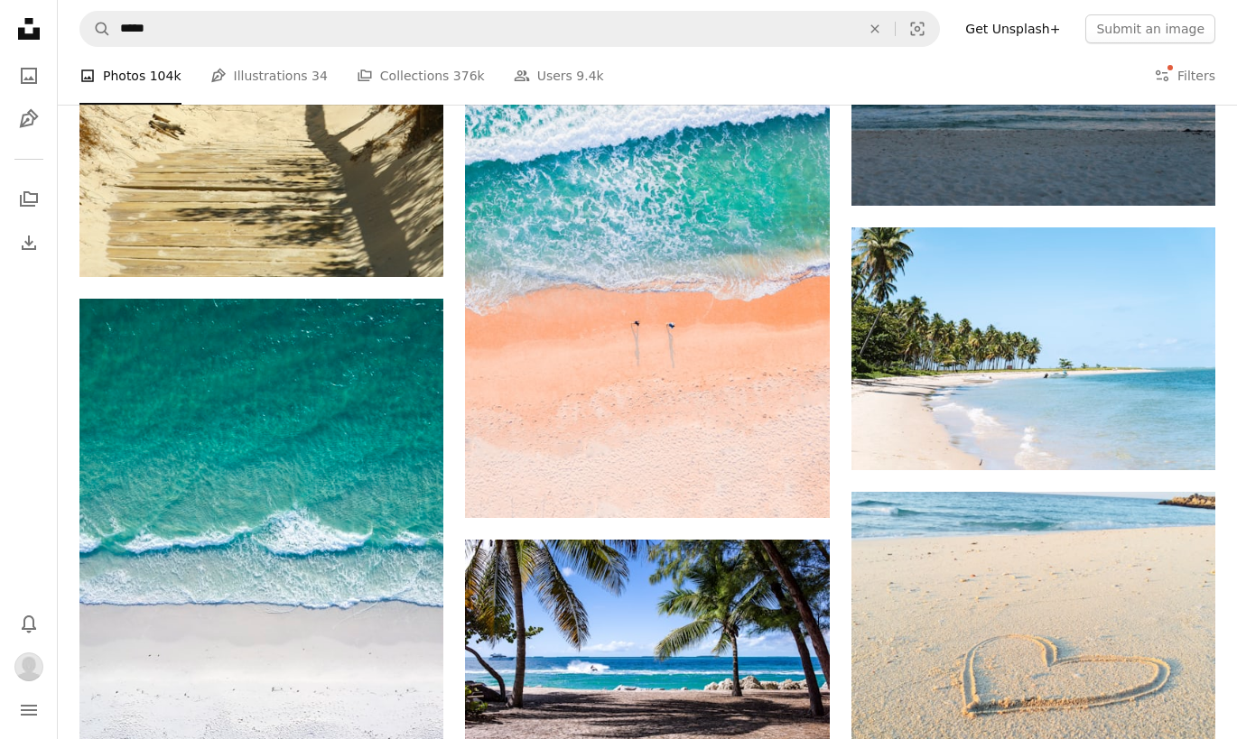
scroll to position [6916, 0]
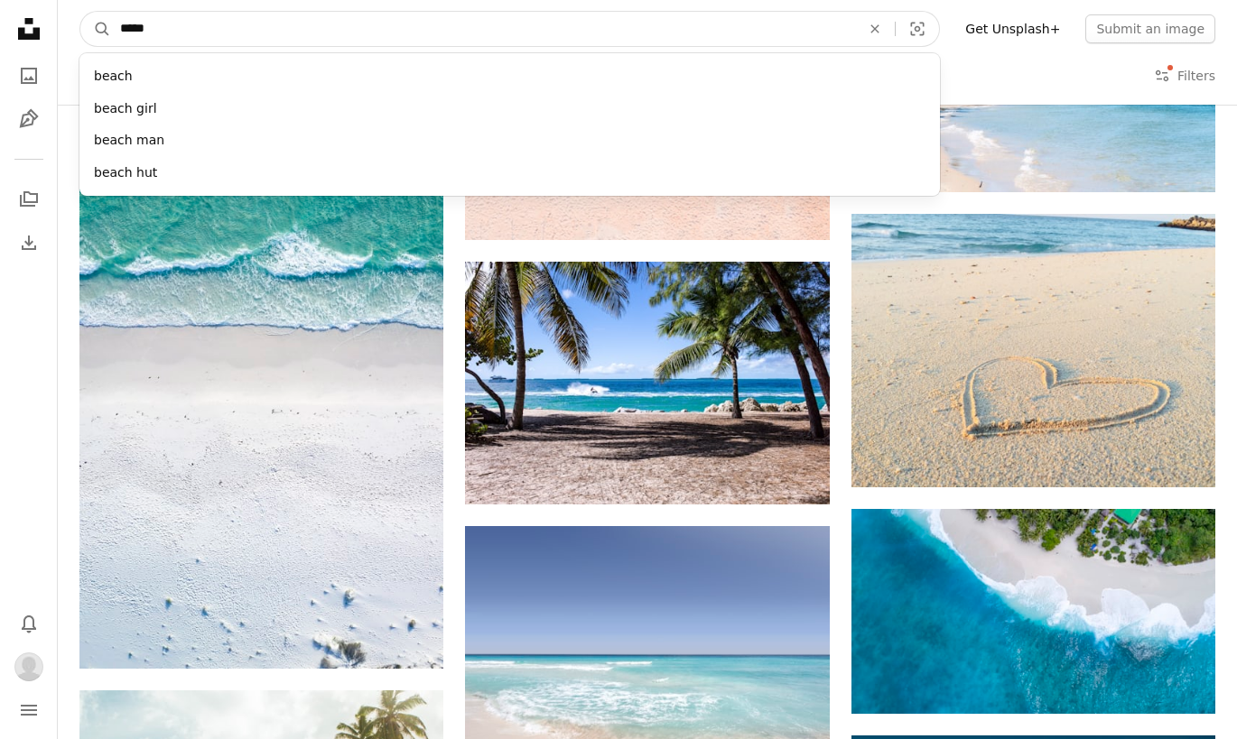
drag, startPoint x: 178, startPoint y: 36, endPoint x: -34, endPoint y: 28, distance: 212.3
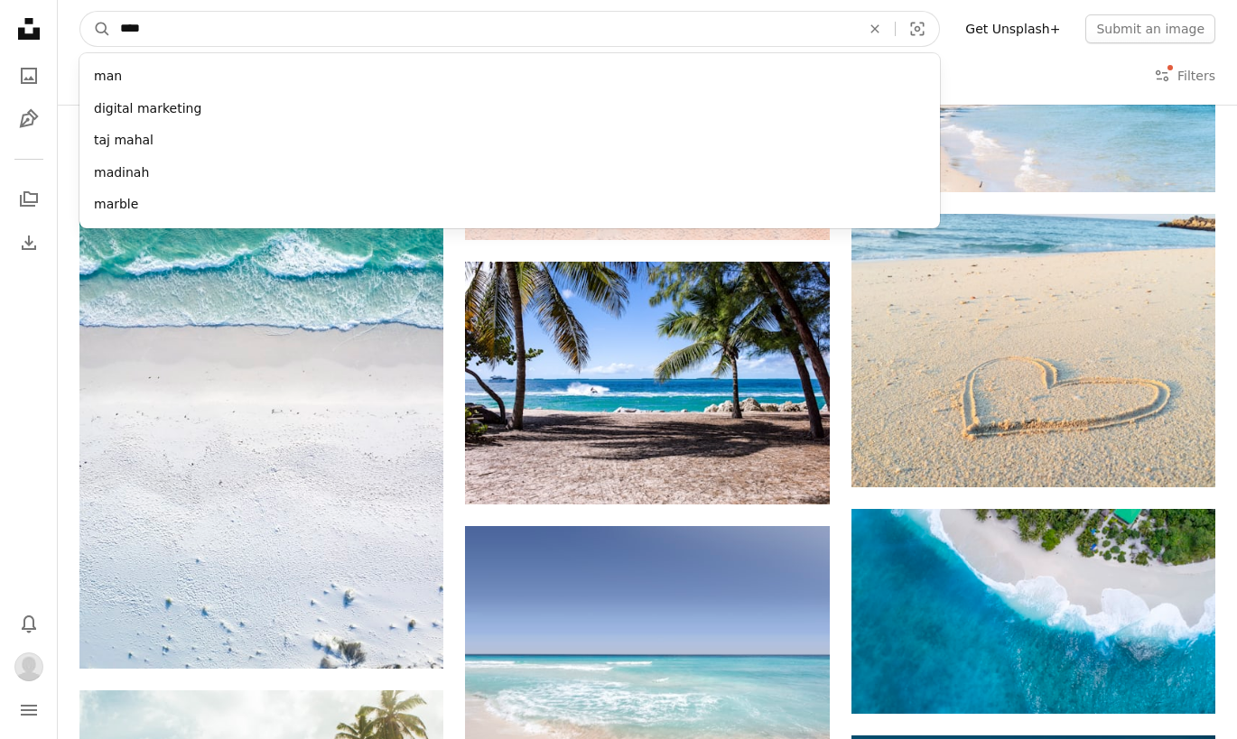
type input "*****"
click button "A magnifying glass" at bounding box center [95, 29] width 31 height 34
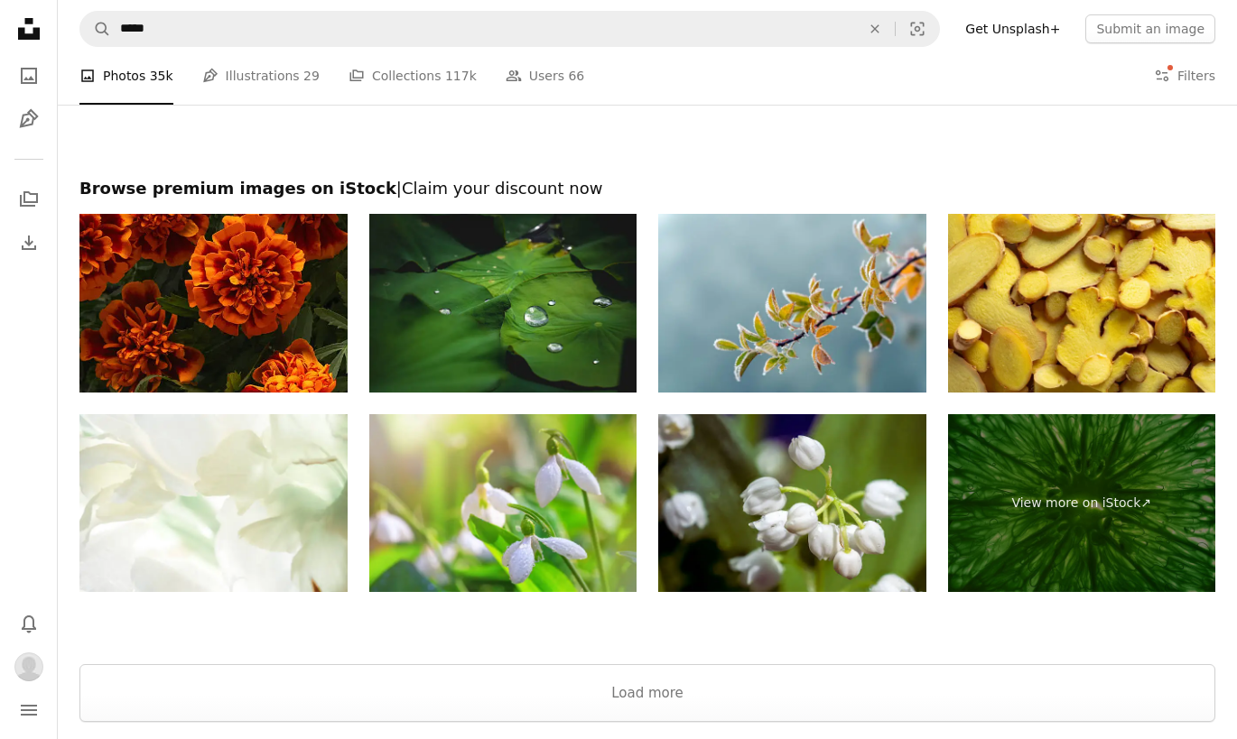
scroll to position [3560, 0]
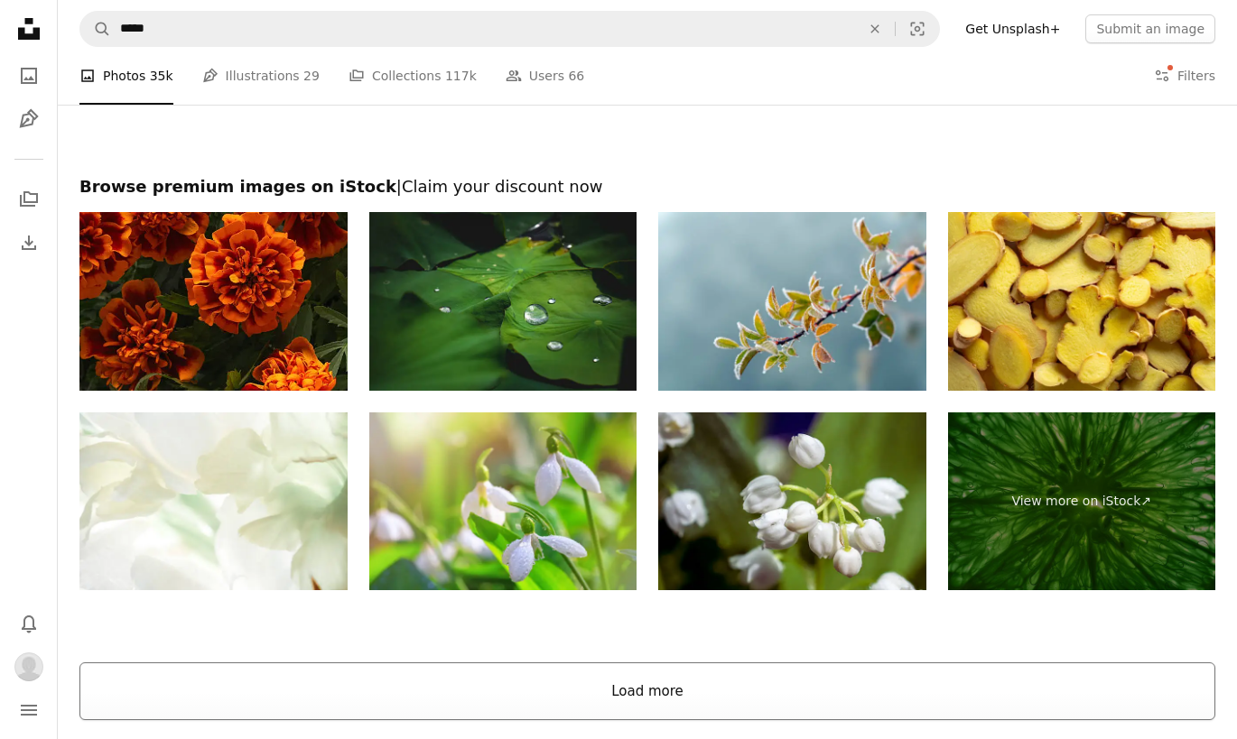
click at [704, 701] on button "Load more" at bounding box center [647, 692] width 1136 height 58
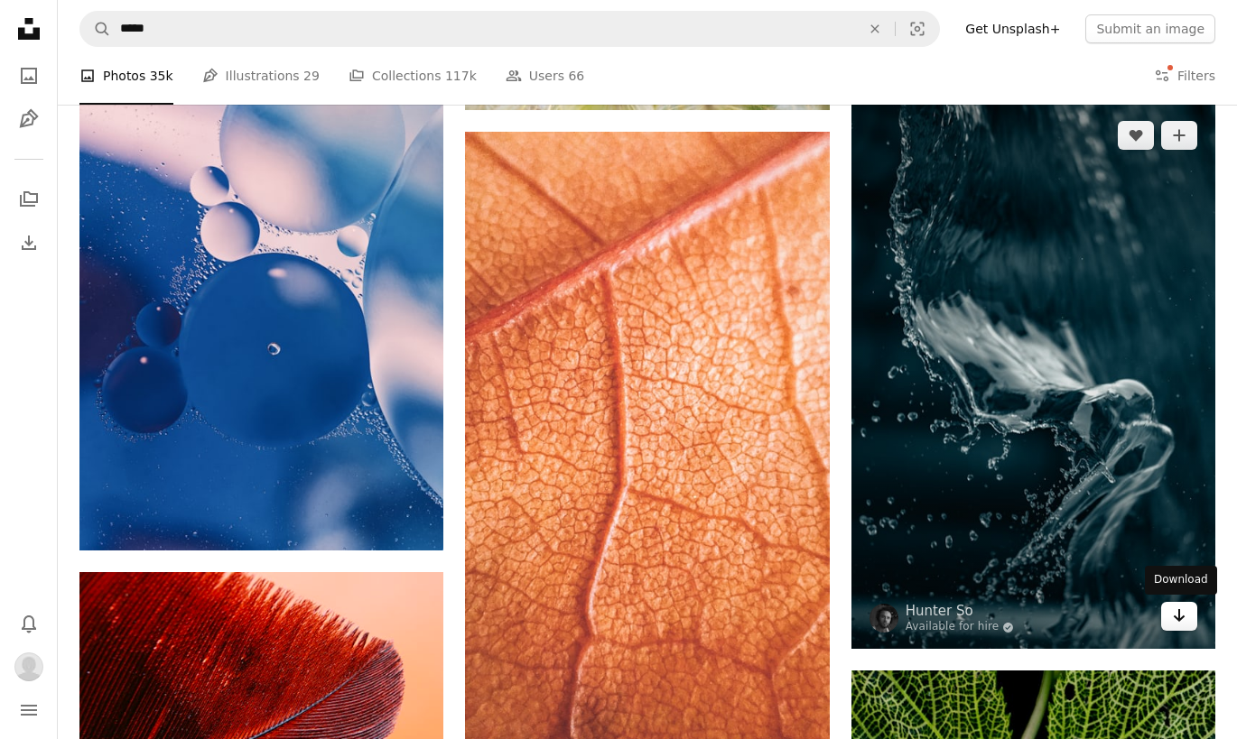
click at [1179, 623] on icon "Arrow pointing down" at bounding box center [1179, 616] width 14 height 22
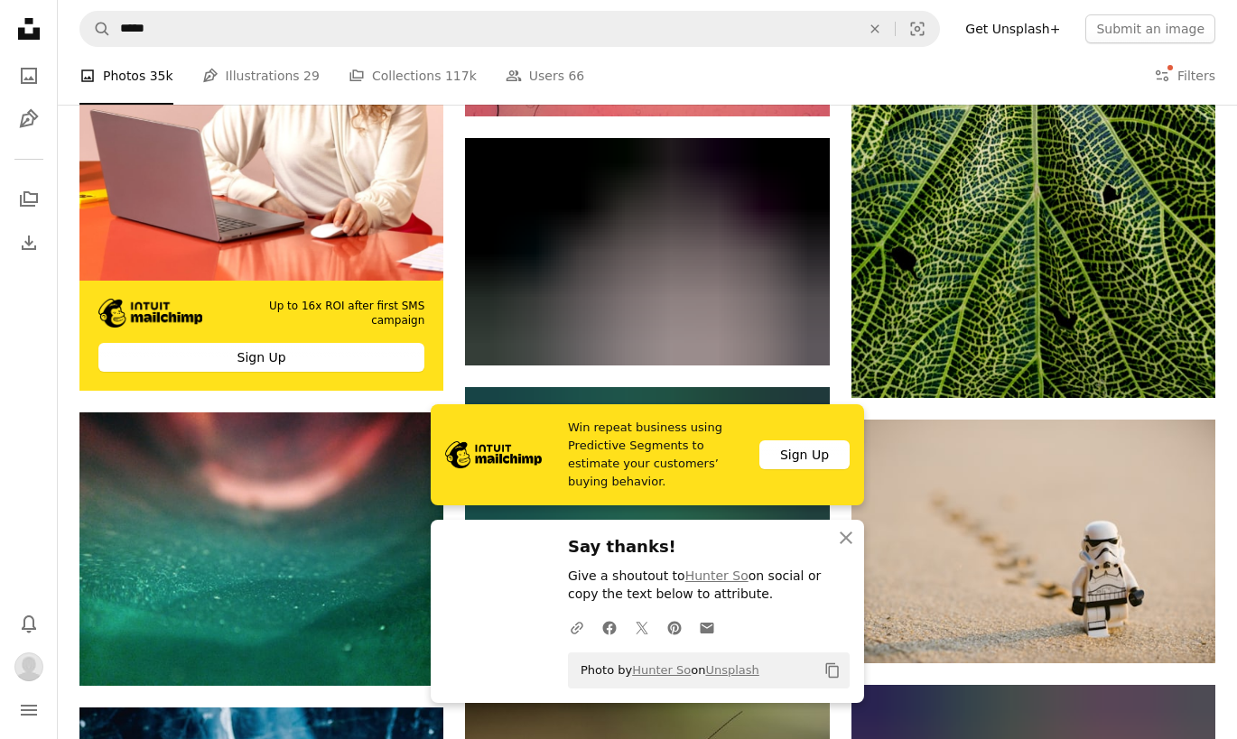
scroll to position [4588, 0]
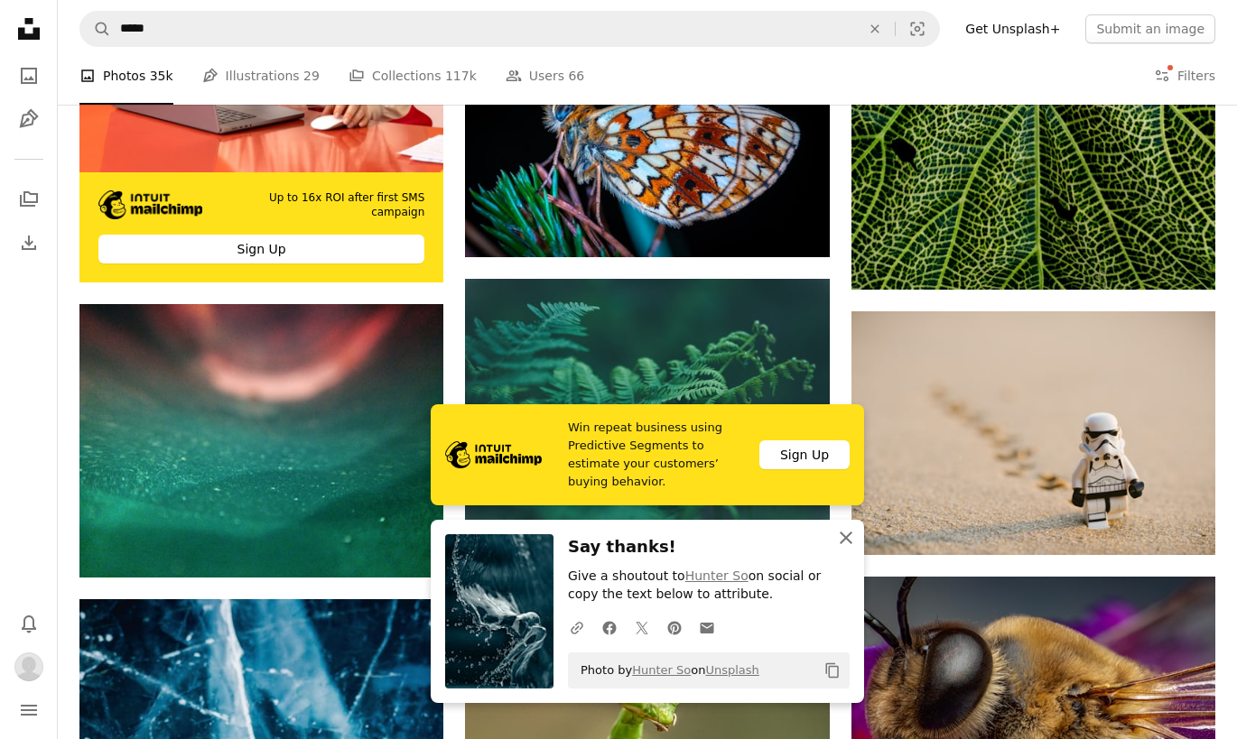
click at [844, 544] on icon "An X shape" at bounding box center [846, 538] width 22 height 22
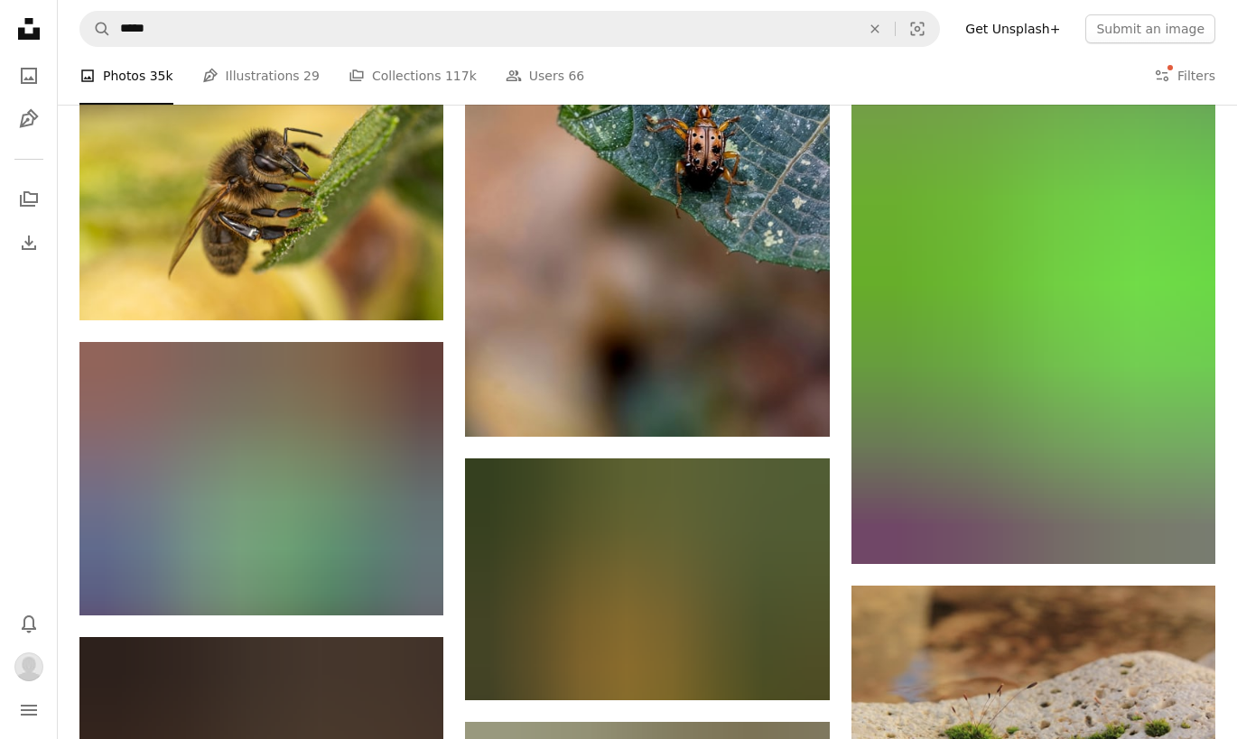
scroll to position [35618, 0]
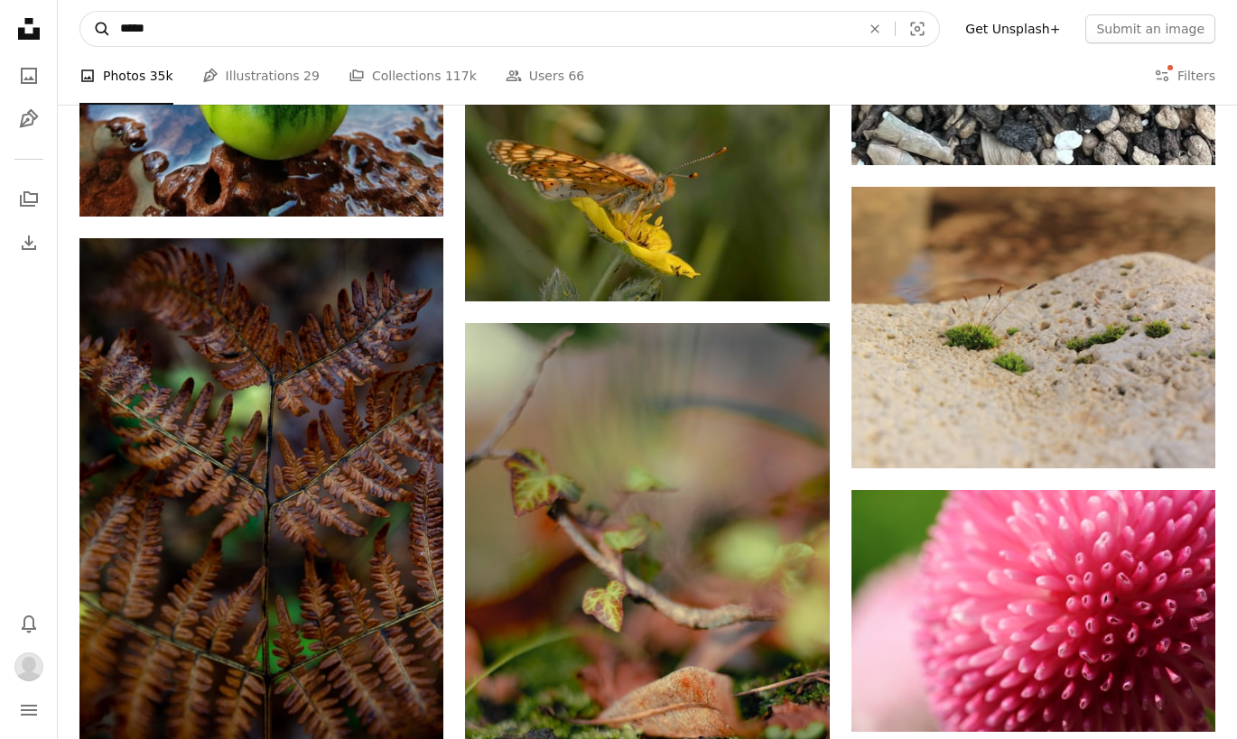
drag, startPoint x: 177, startPoint y: 29, endPoint x: 86, endPoint y: 22, distance: 91.5
click at [86, 23] on form "A magnifying glass ***** An X shape Visual search" at bounding box center [509, 29] width 860 height 36
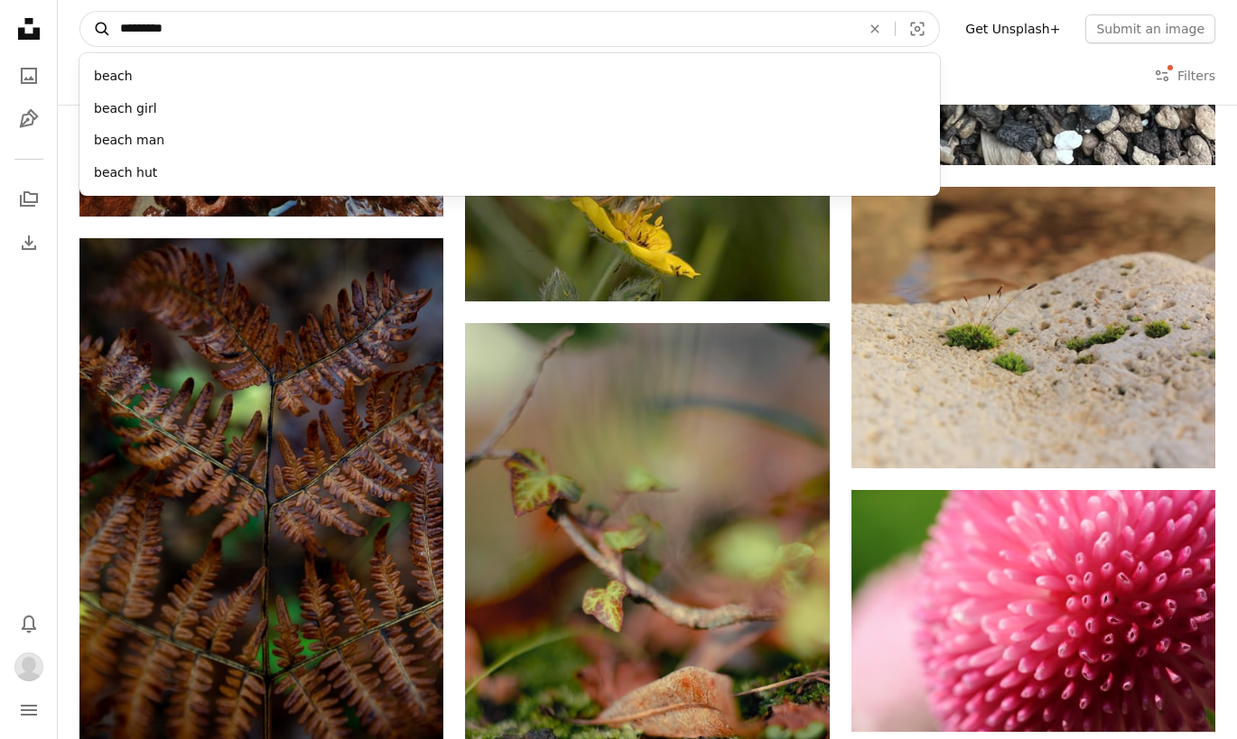
type input "**********"
click button "A magnifying glass" at bounding box center [95, 29] width 31 height 34
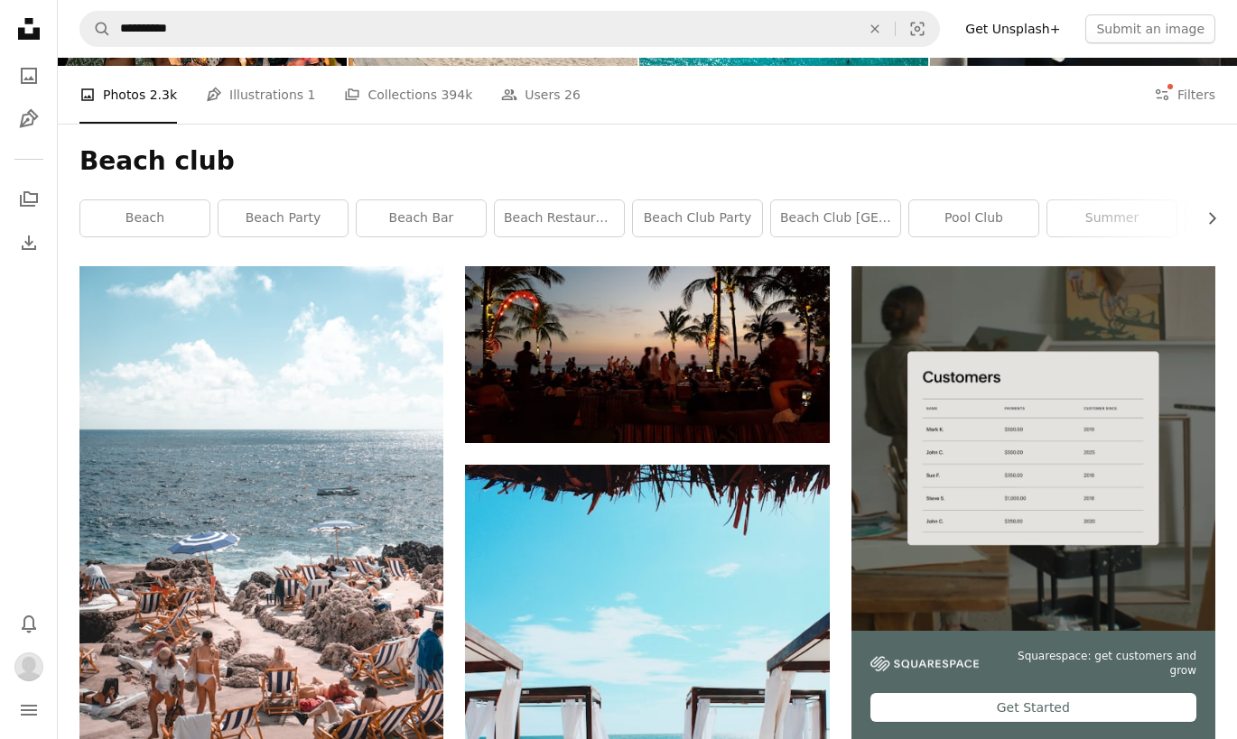
scroll to position [211, 0]
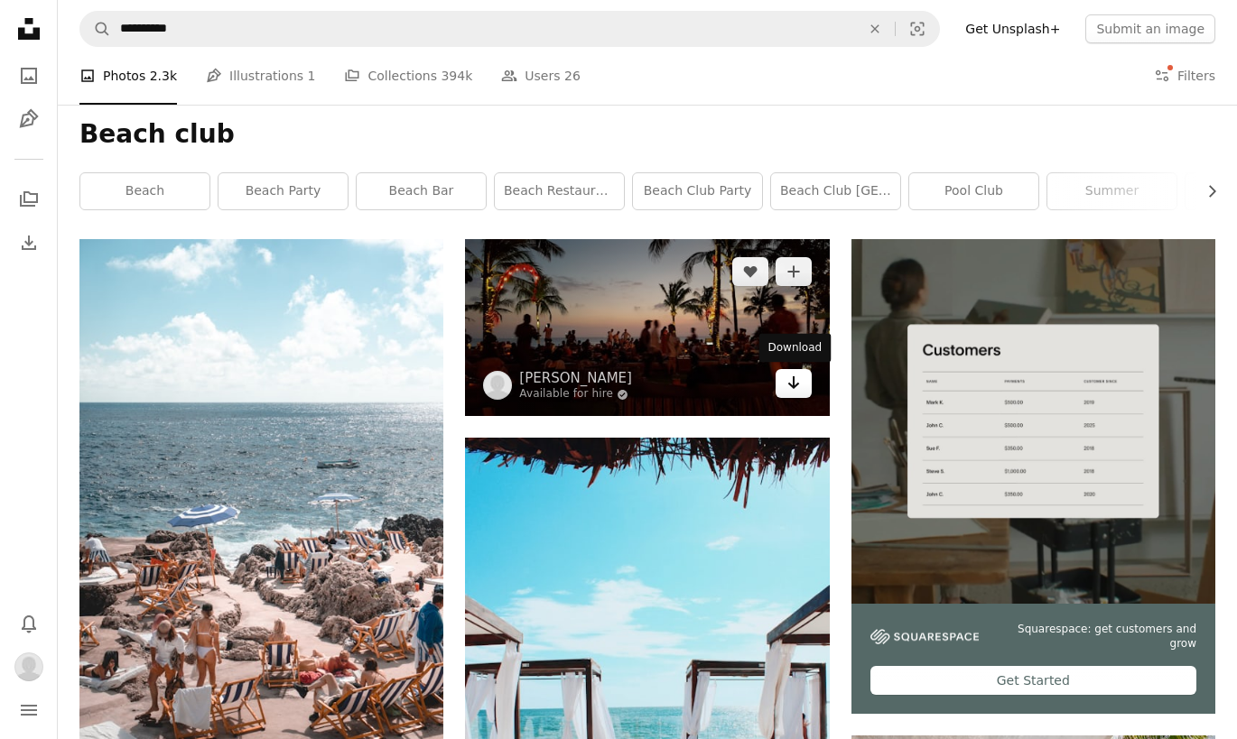
click at [800, 387] on link "Arrow pointing down" at bounding box center [794, 383] width 36 height 29
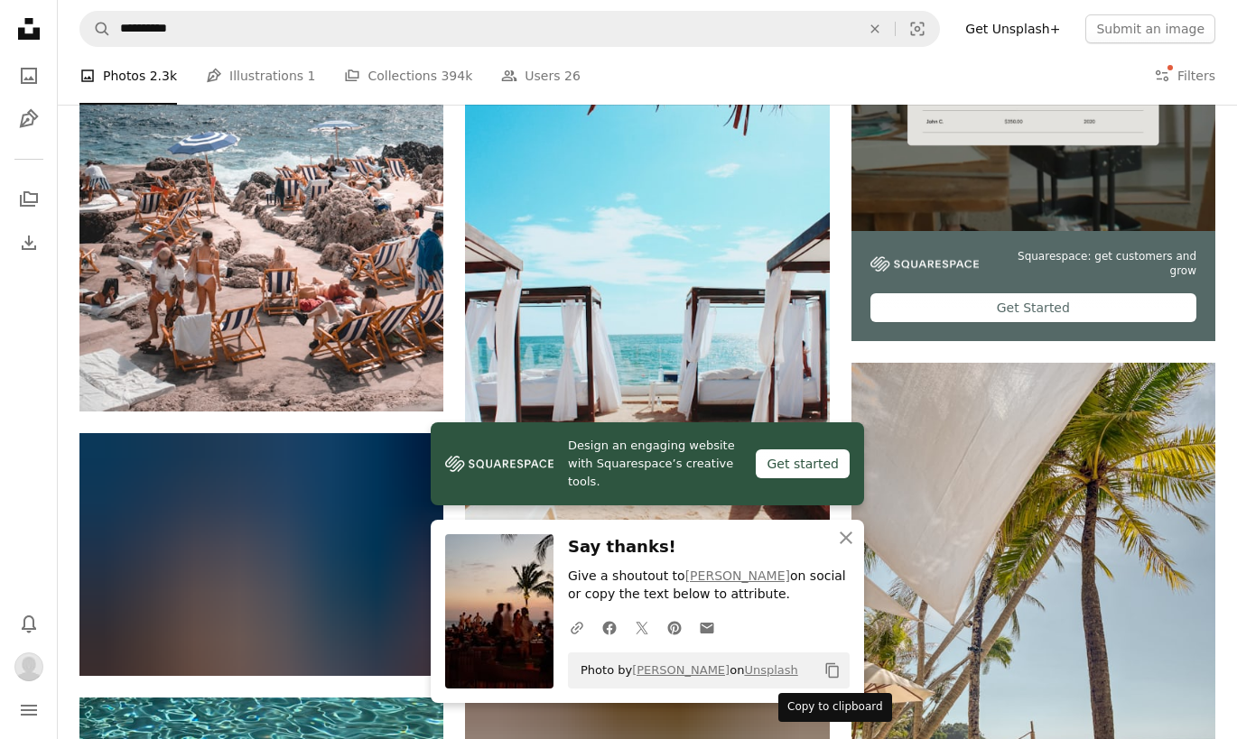
scroll to position [586, 0]
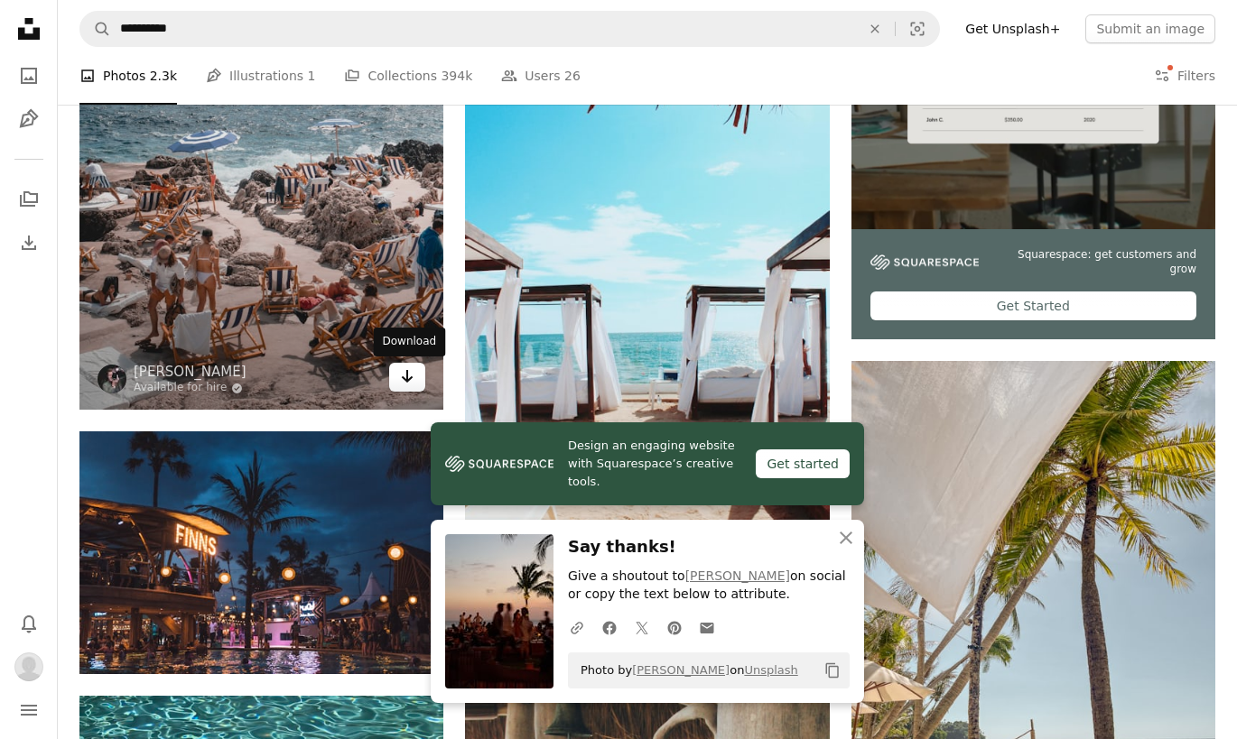
click at [413, 370] on icon "Arrow pointing down" at bounding box center [407, 377] width 14 height 22
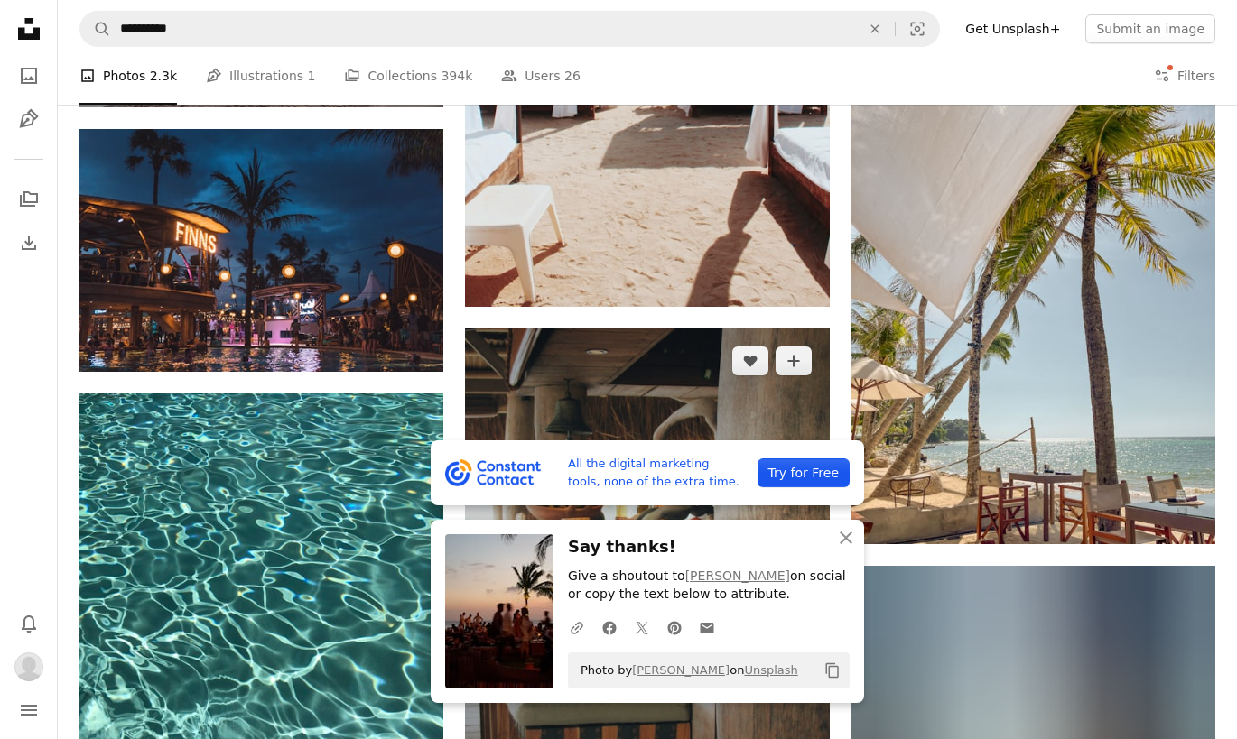
scroll to position [894, 0]
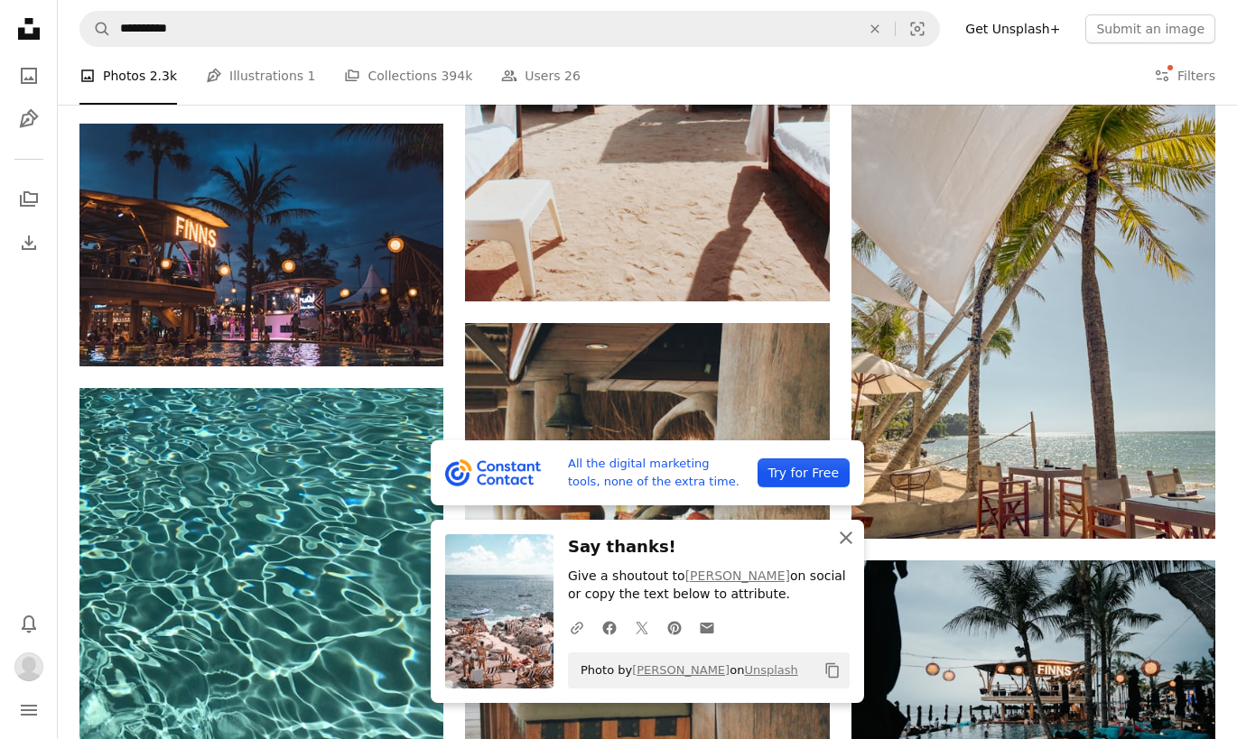
click at [845, 535] on icon "An X shape" at bounding box center [846, 538] width 22 height 22
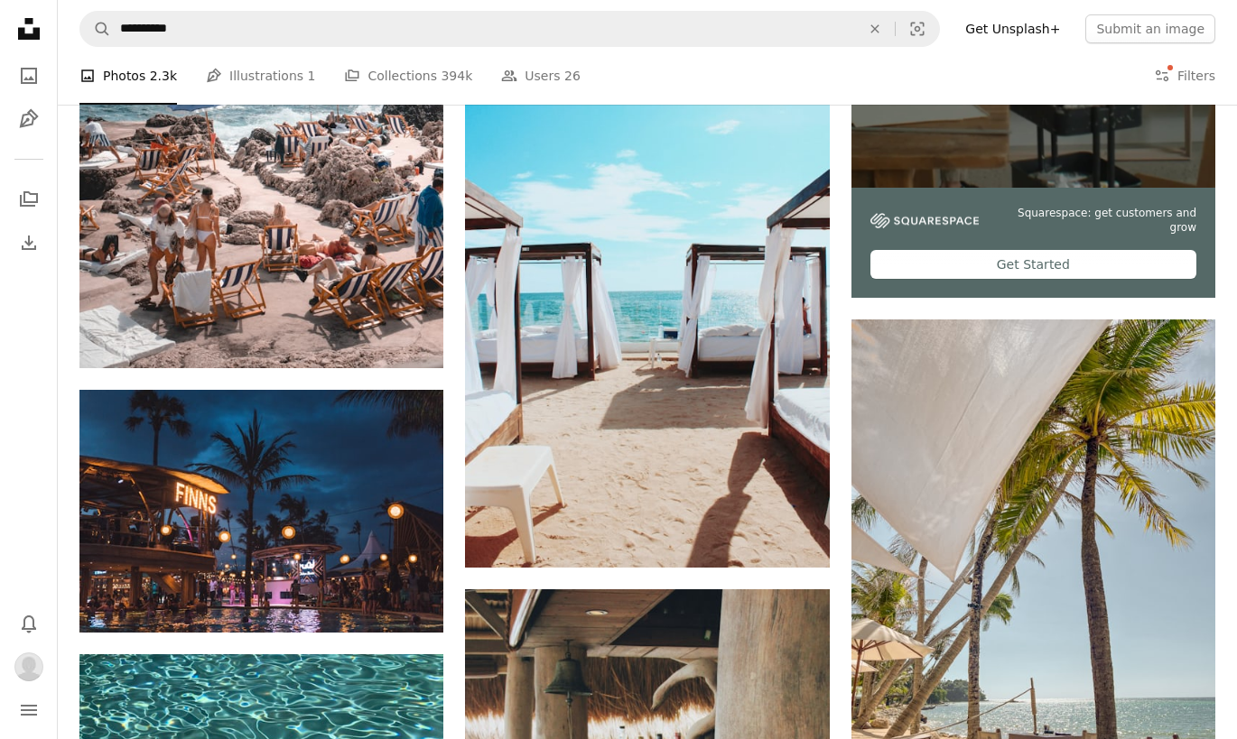
scroll to position [636, 0]
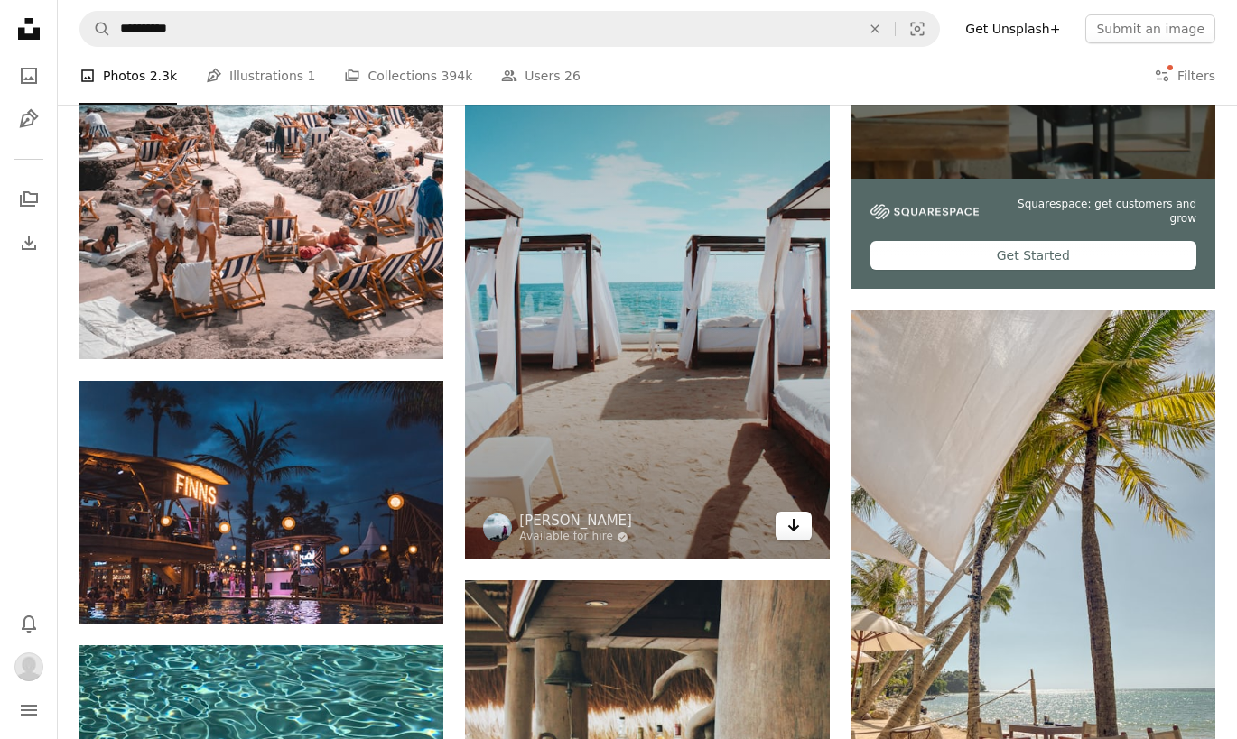
click at [800, 534] on icon "Arrow pointing down" at bounding box center [793, 526] width 14 height 22
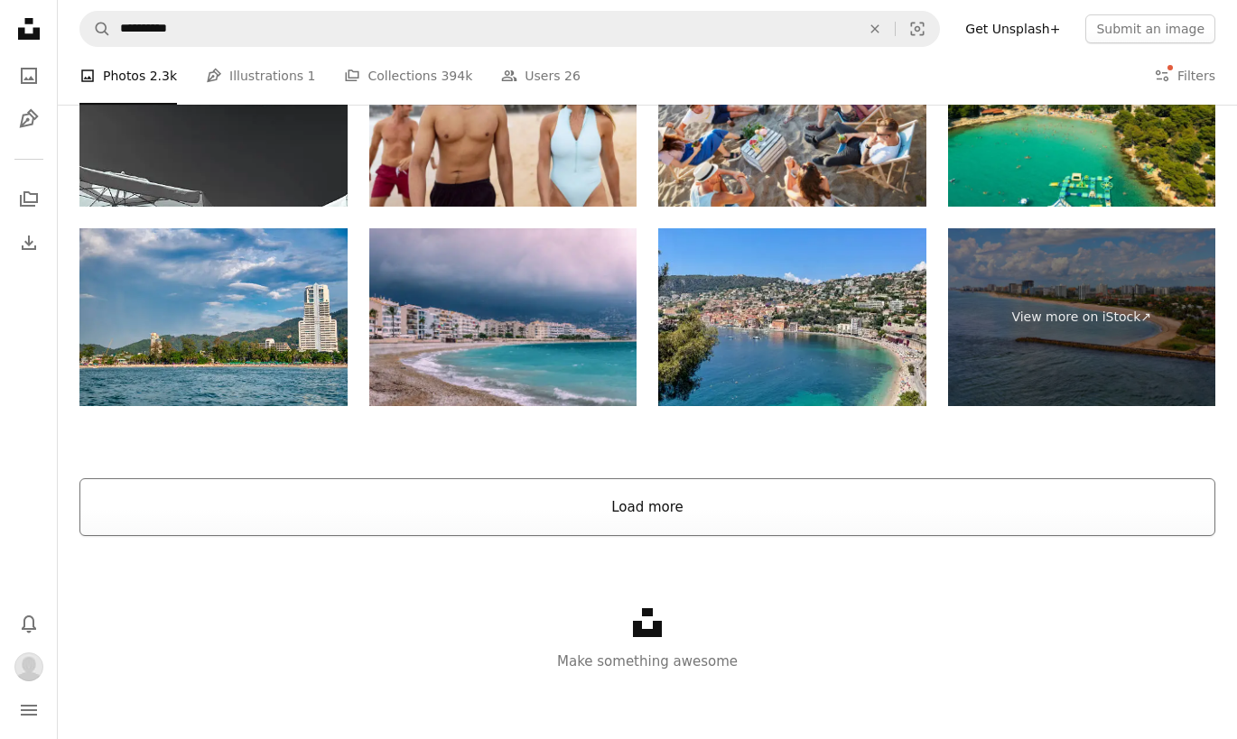
click at [645, 496] on button "Load more" at bounding box center [647, 507] width 1136 height 58
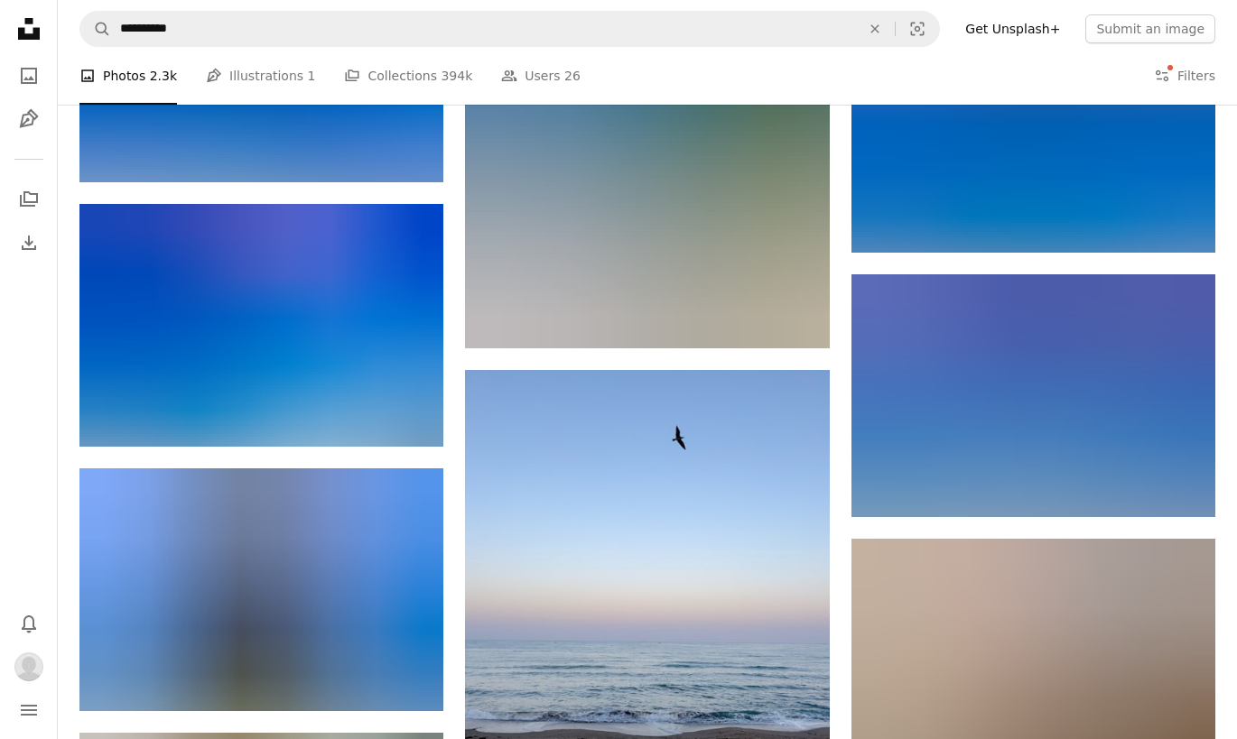
scroll to position [6325, 0]
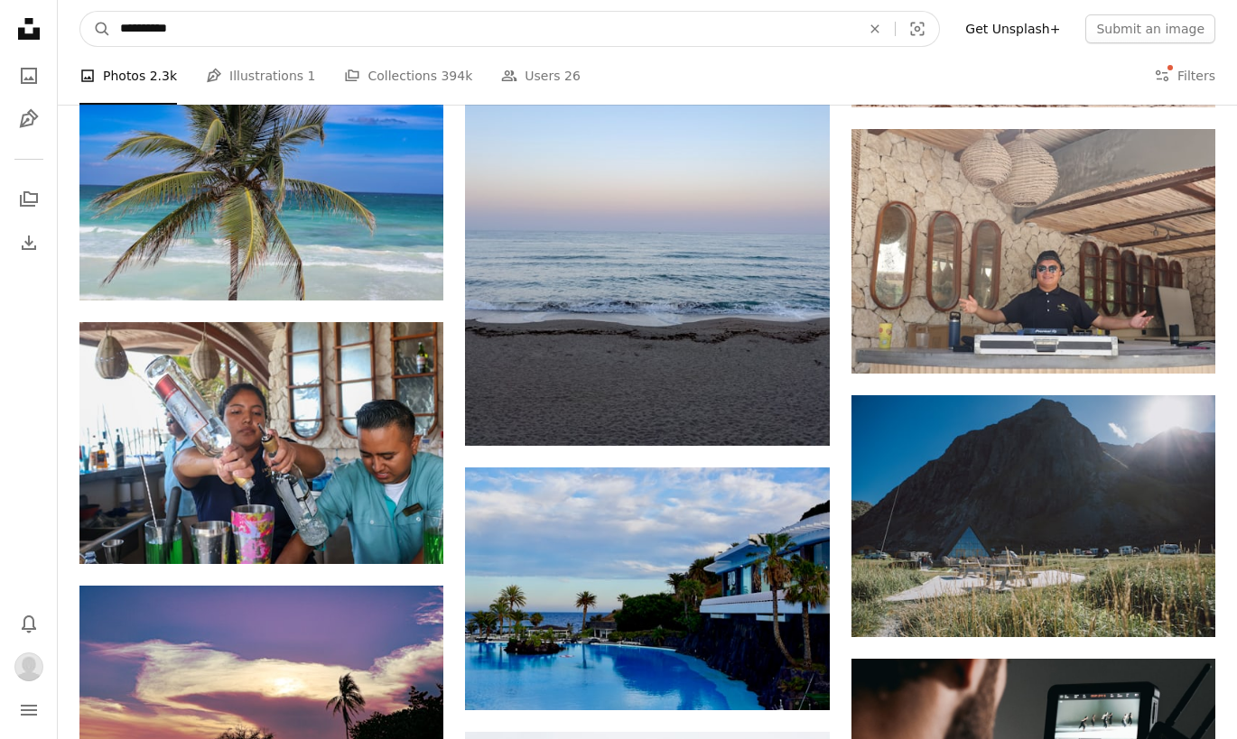
drag, startPoint x: 113, startPoint y: 22, endPoint x: 46, endPoint y: 16, distance: 67.0
type input "*********"
click button "A magnifying glass" at bounding box center [95, 29] width 31 height 34
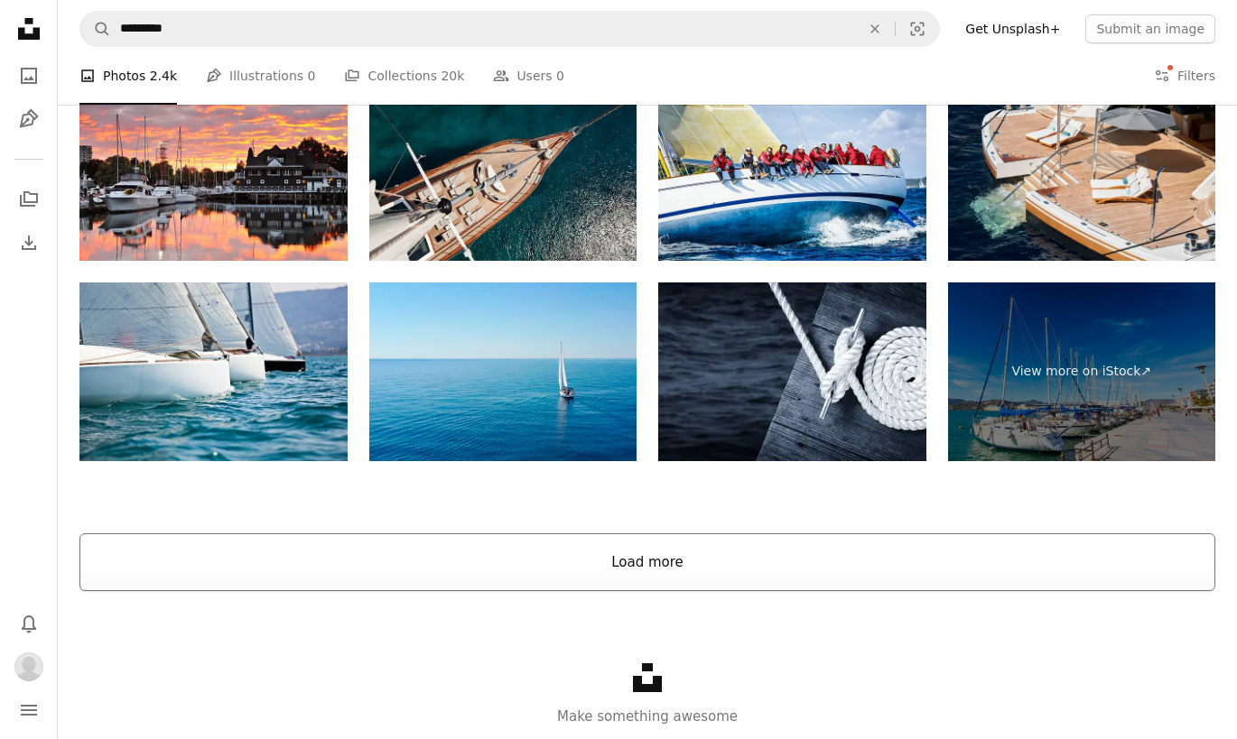
click at [609, 575] on button "Load more" at bounding box center [647, 563] width 1136 height 58
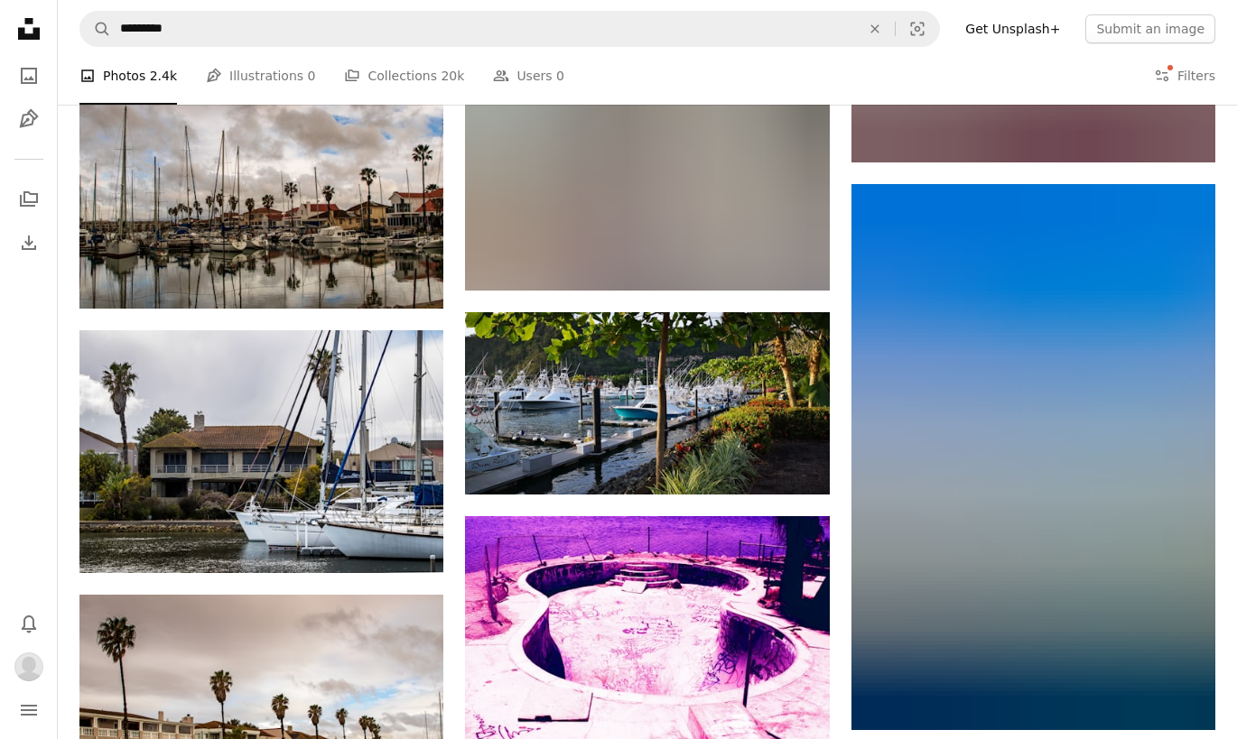
scroll to position [3814, 0]
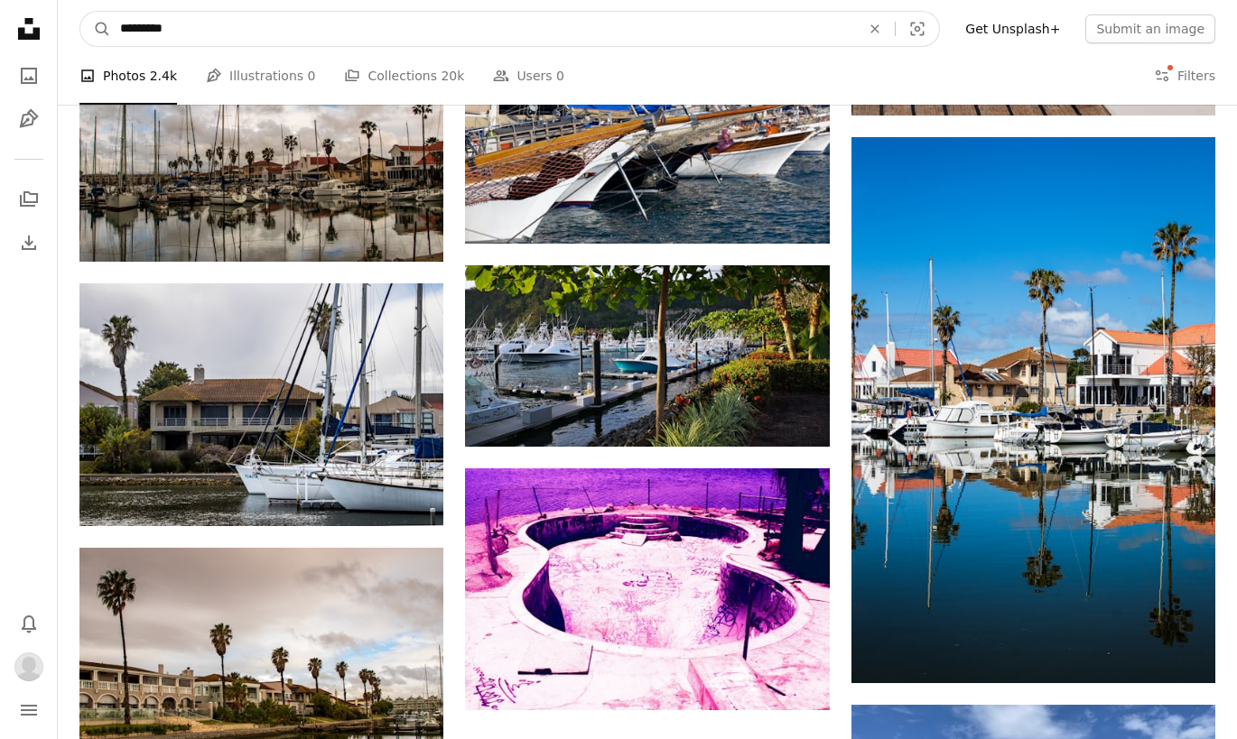
drag, startPoint x: 209, startPoint y: 32, endPoint x: -14, endPoint y: 32, distance: 222.1
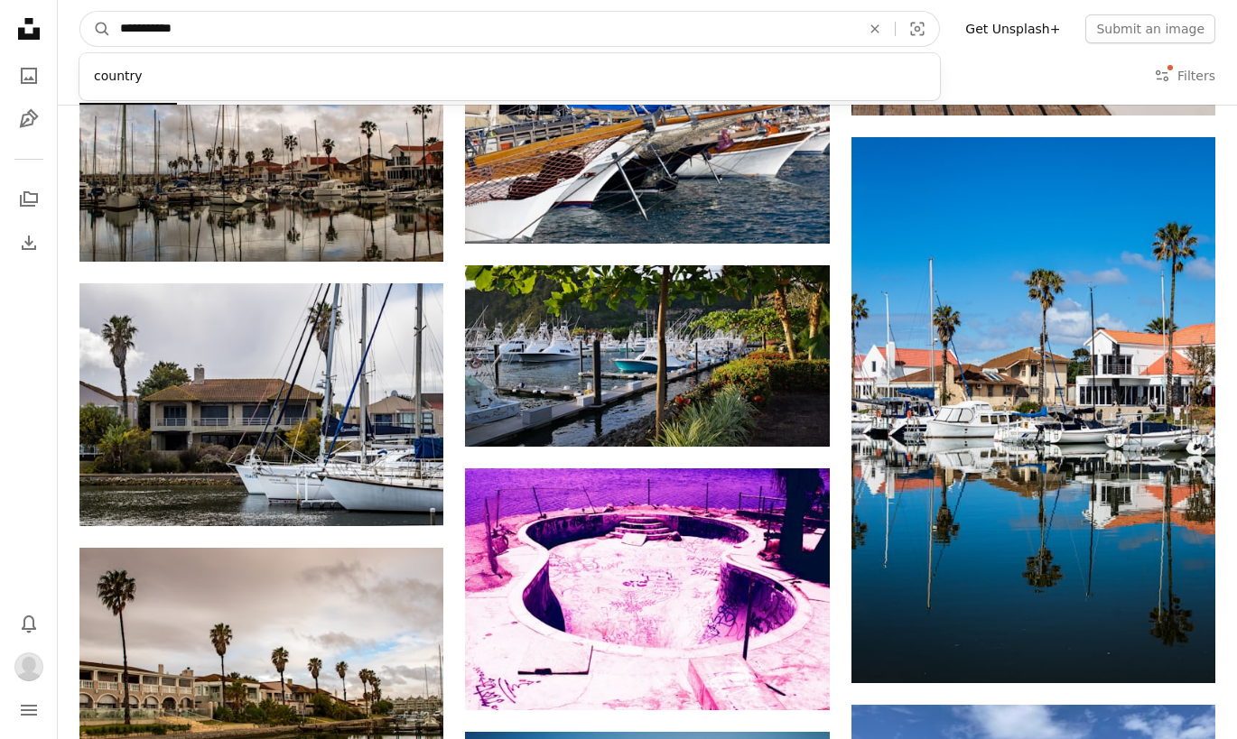
type input "**********"
click button "A magnifying glass" at bounding box center [95, 29] width 31 height 34
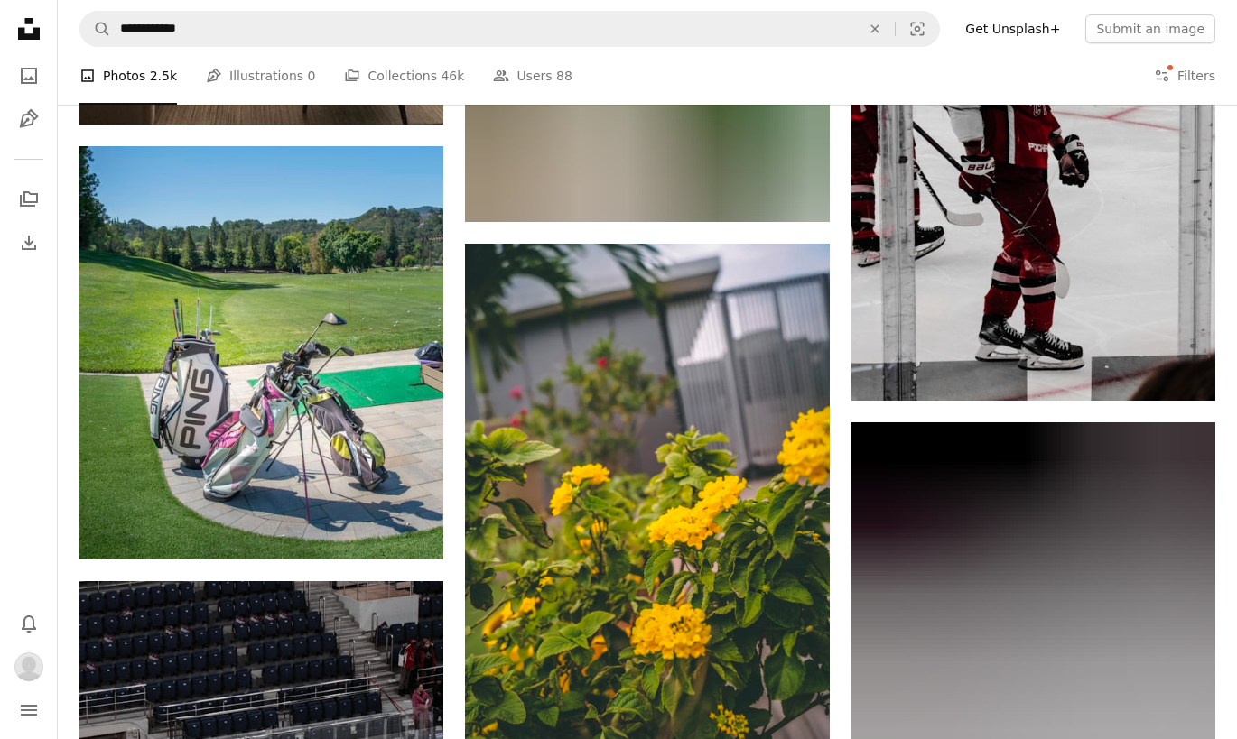
scroll to position [10910, 0]
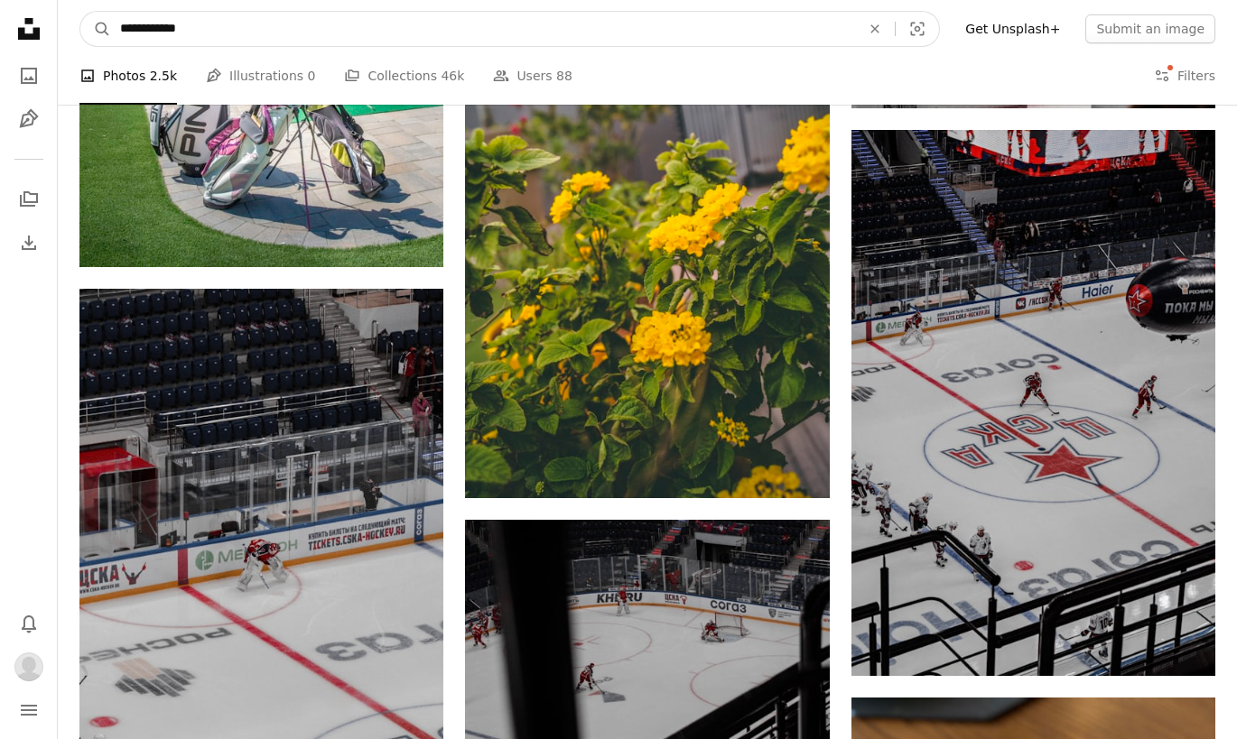
drag, startPoint x: 206, startPoint y: 27, endPoint x: -19, endPoint y: 27, distance: 224.8
type input "******"
click button "A magnifying glass" at bounding box center [95, 29] width 31 height 34
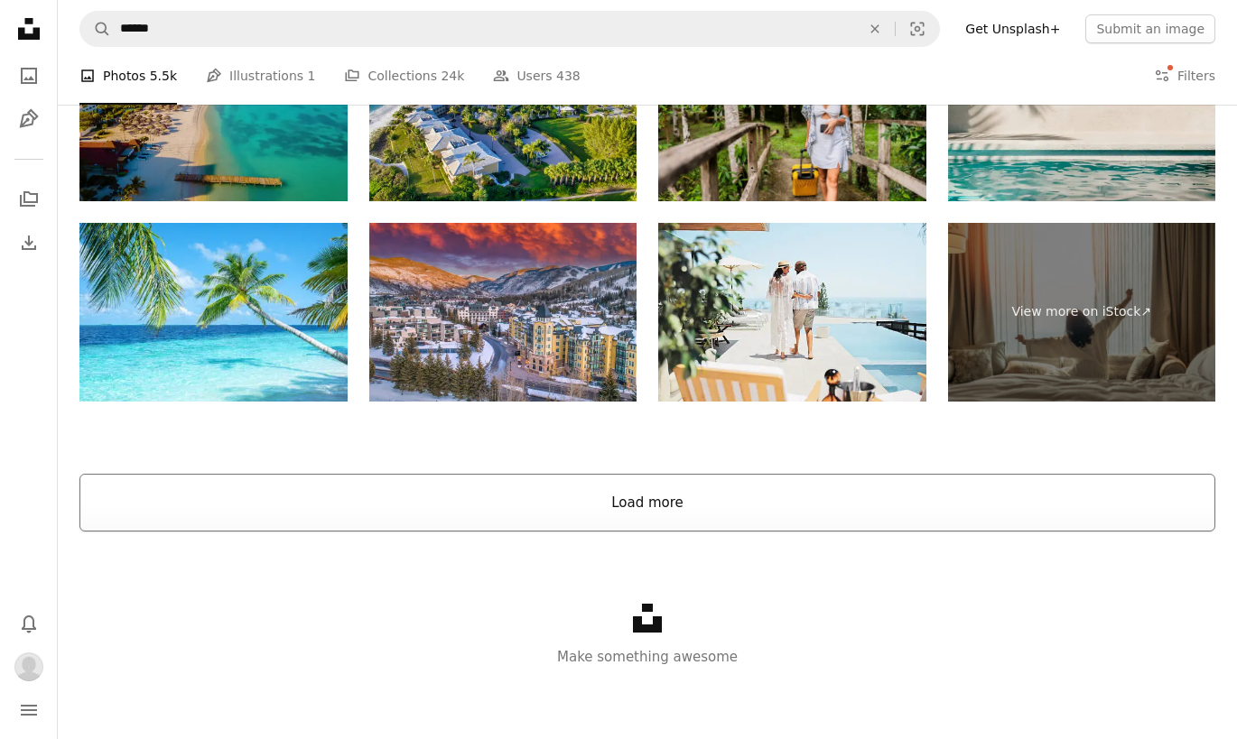
click at [496, 481] on button "Load more" at bounding box center [647, 503] width 1136 height 58
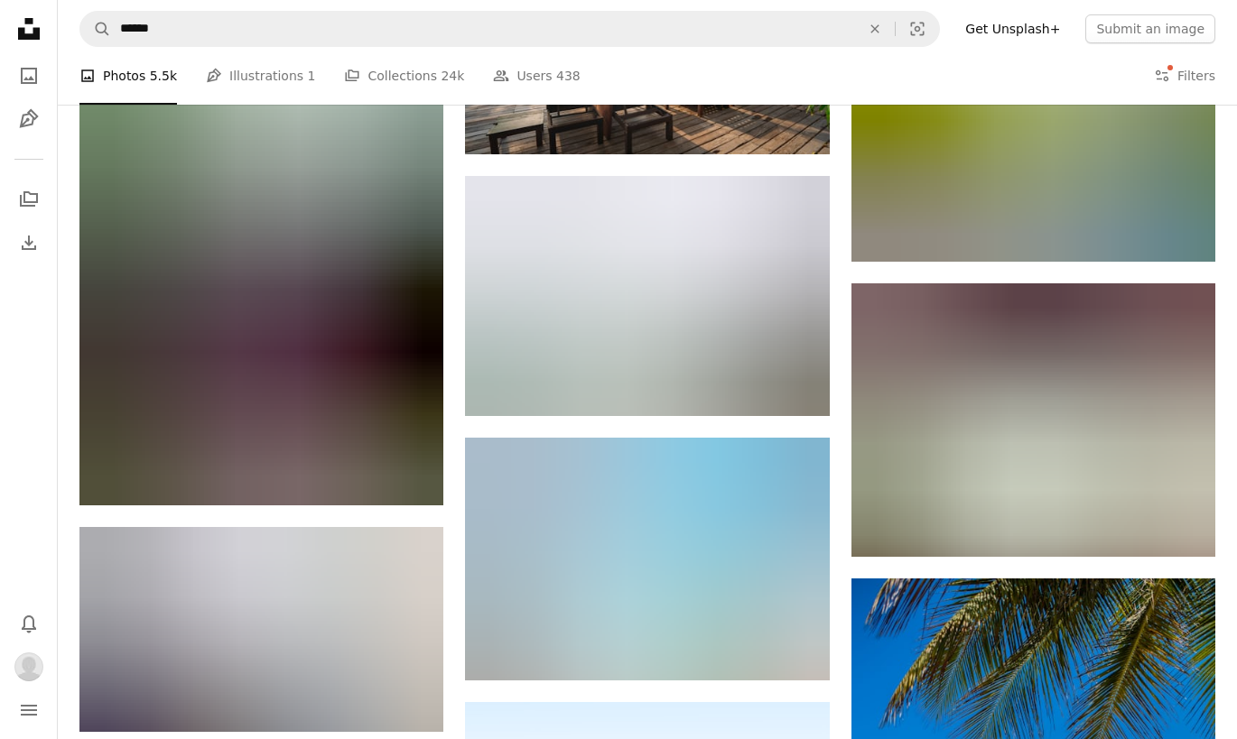
scroll to position [12278, 0]
